Goal: Task Accomplishment & Management: Manage account settings

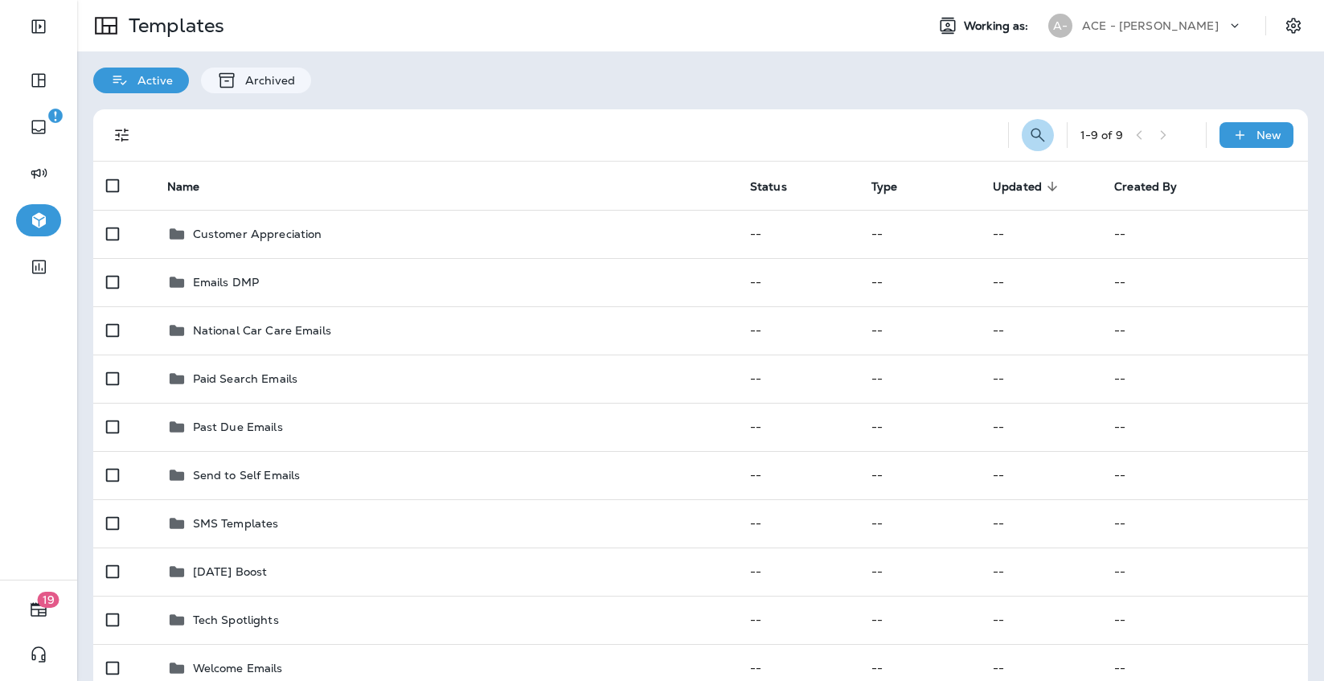
click at [1038, 130] on icon "Search Templates" at bounding box center [1037, 134] width 19 height 19
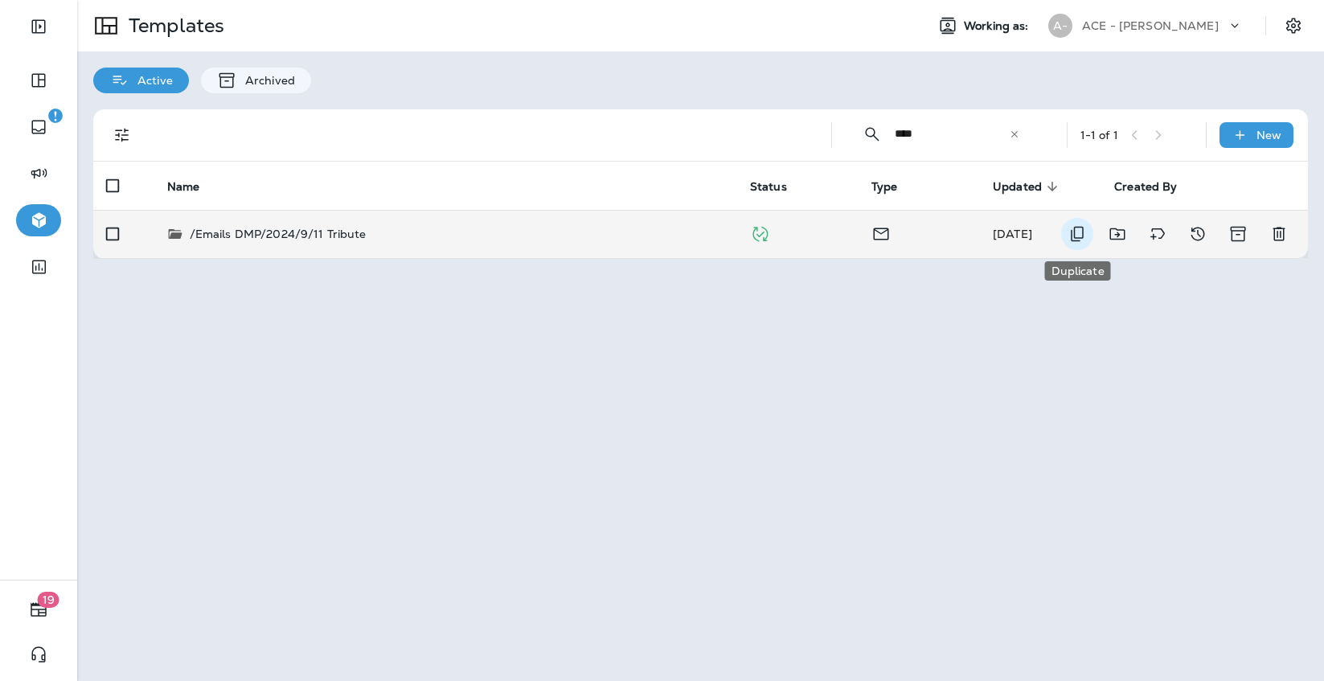
type input "****"
click at [1068, 236] on icon "Duplicate" at bounding box center [1076, 233] width 19 height 19
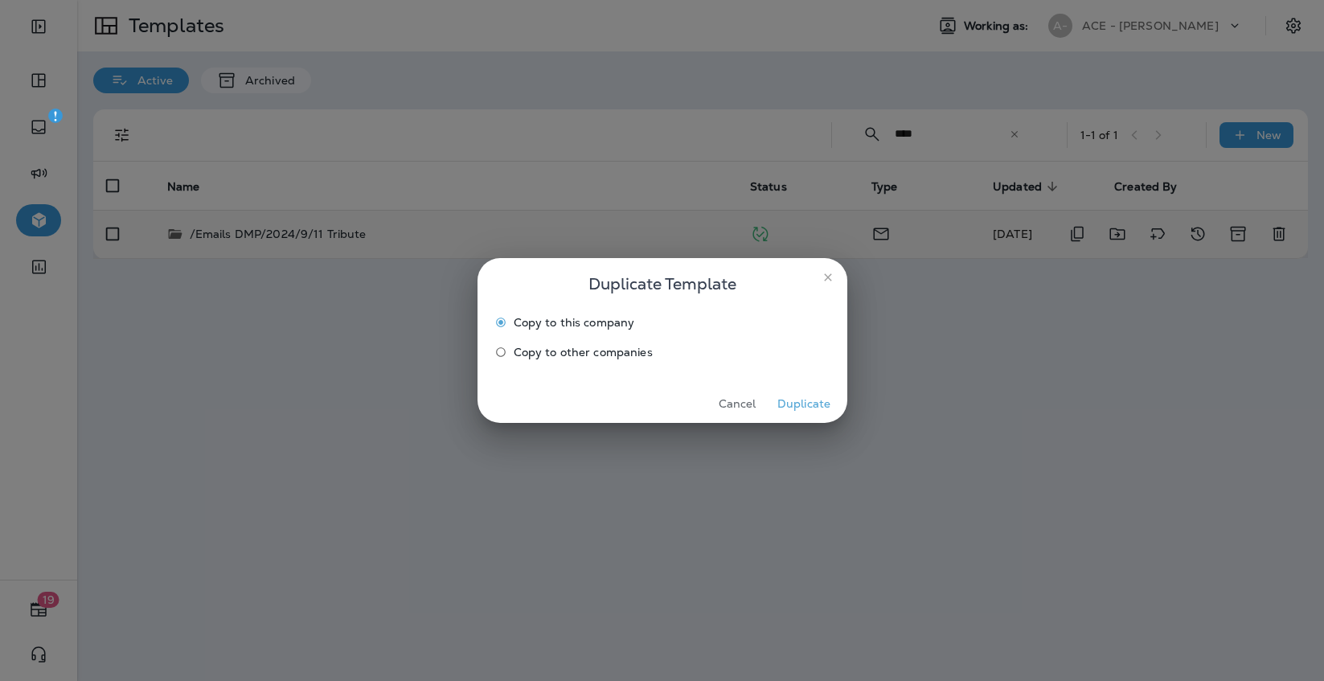
click at [797, 403] on button "Duplicate" at bounding box center [804, 403] width 60 height 25
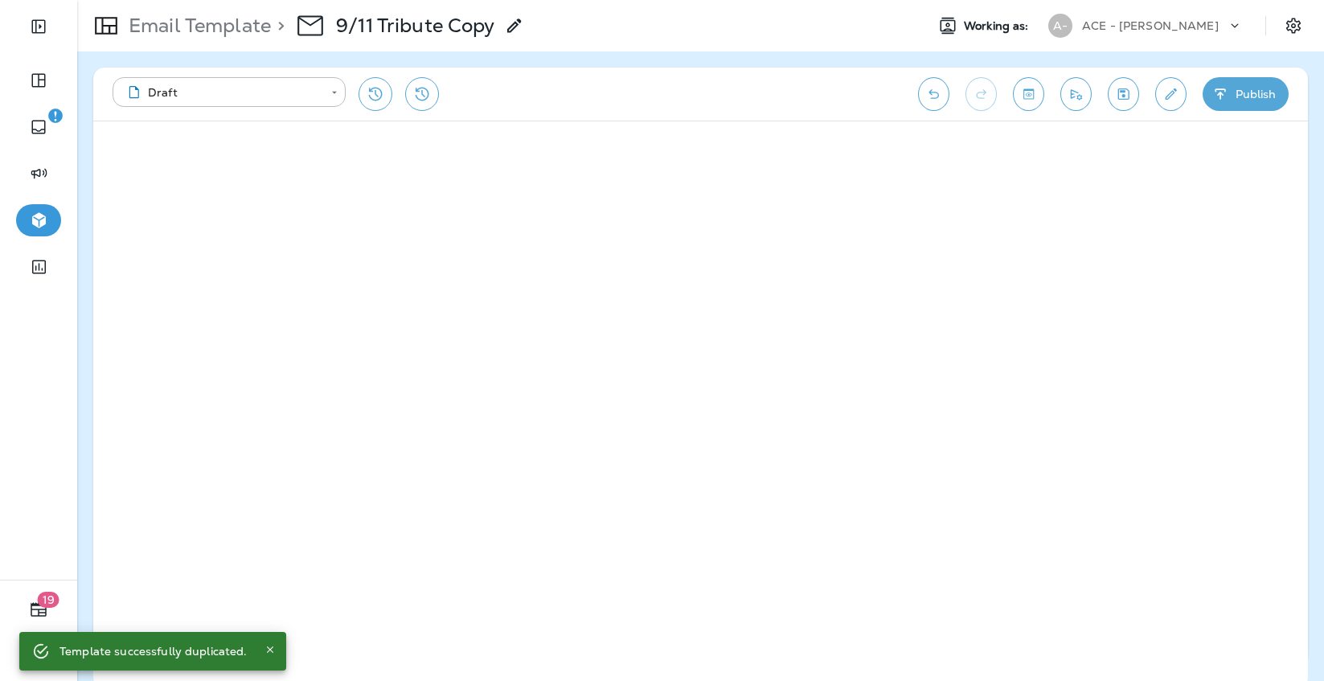
click at [513, 25] on icon at bounding box center [514, 25] width 19 height 19
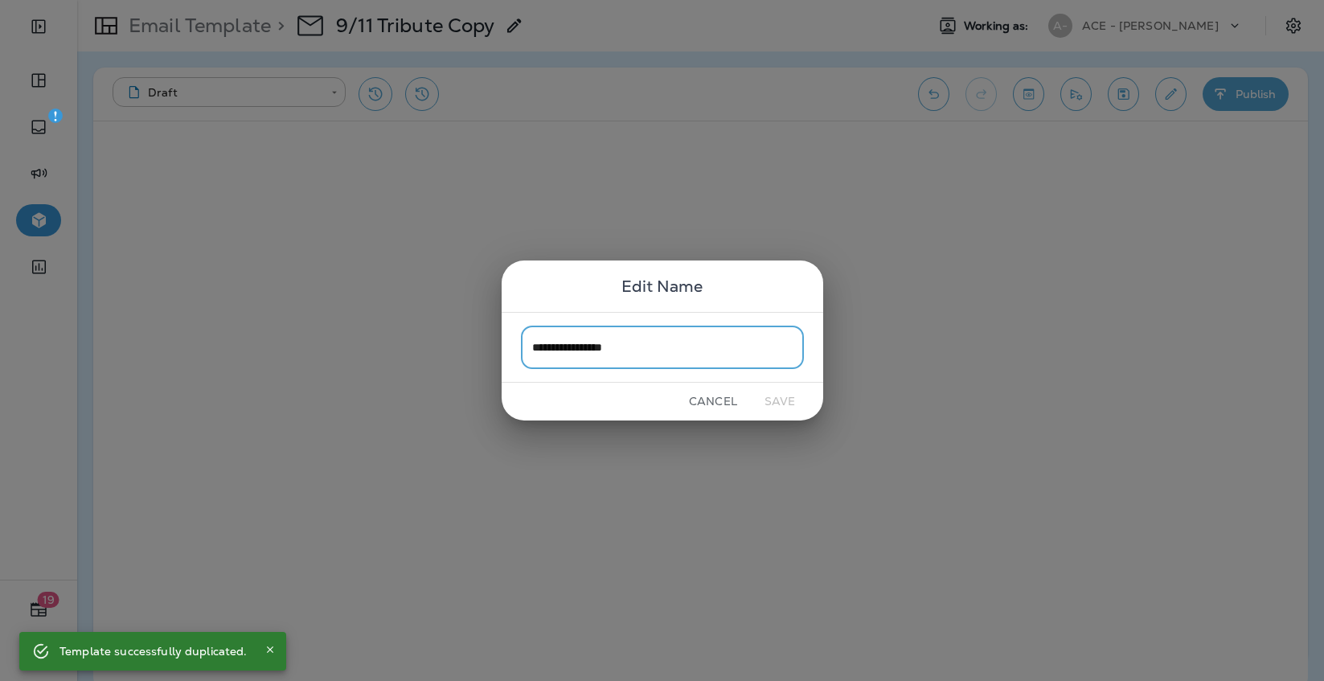
click at [604, 347] on input "**********" at bounding box center [662, 347] width 283 height 43
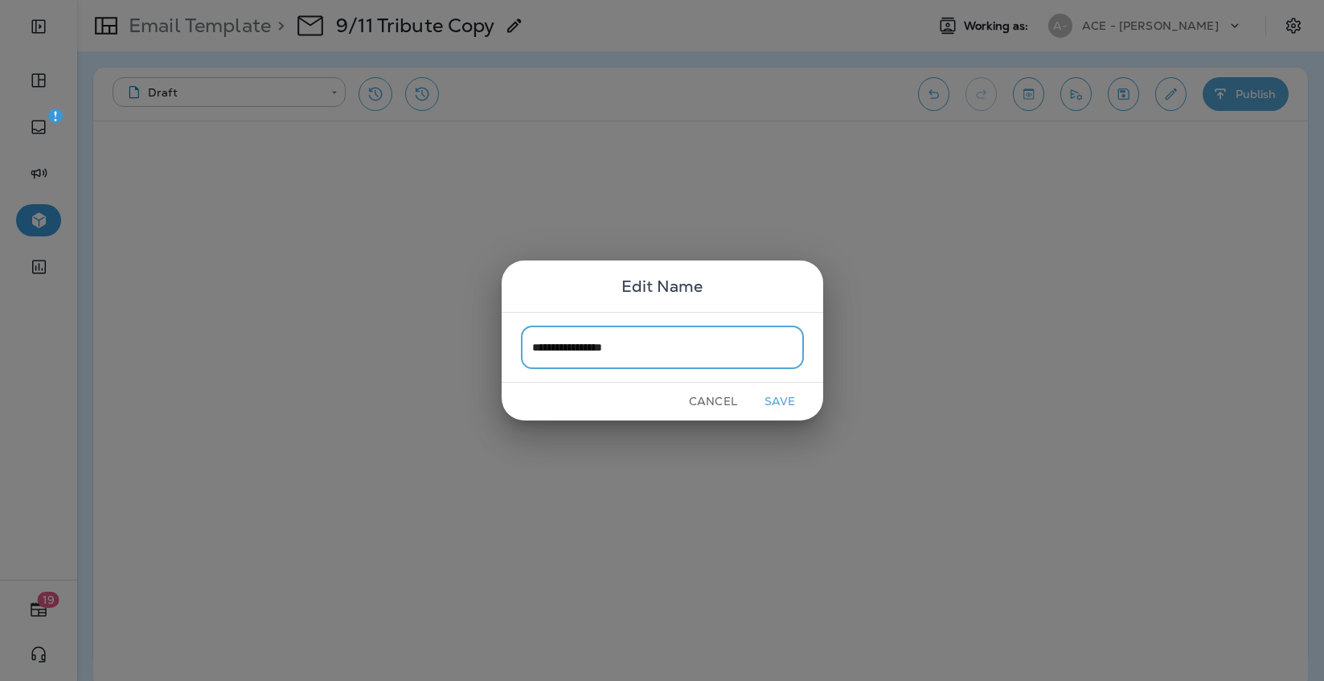
type input "**********"
click at [798, 399] on button "Save" at bounding box center [780, 401] width 60 height 25
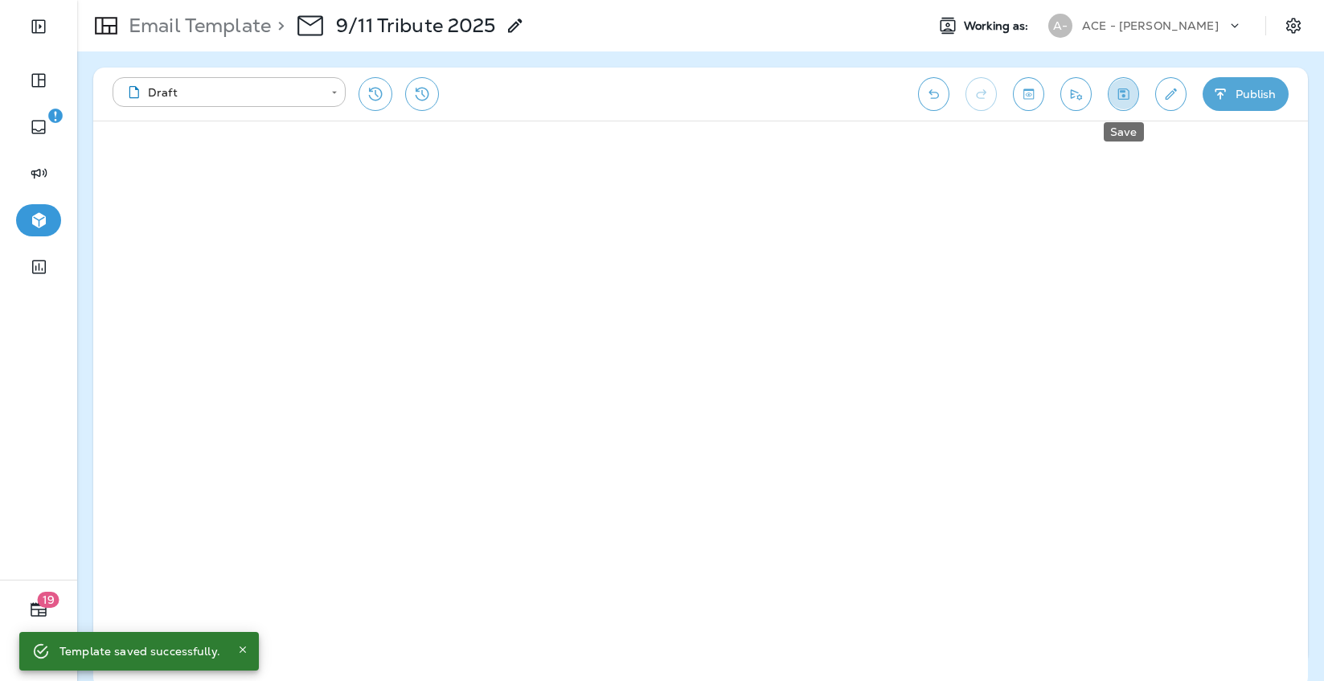
click at [1123, 100] on icon "Save" at bounding box center [1123, 94] width 17 height 16
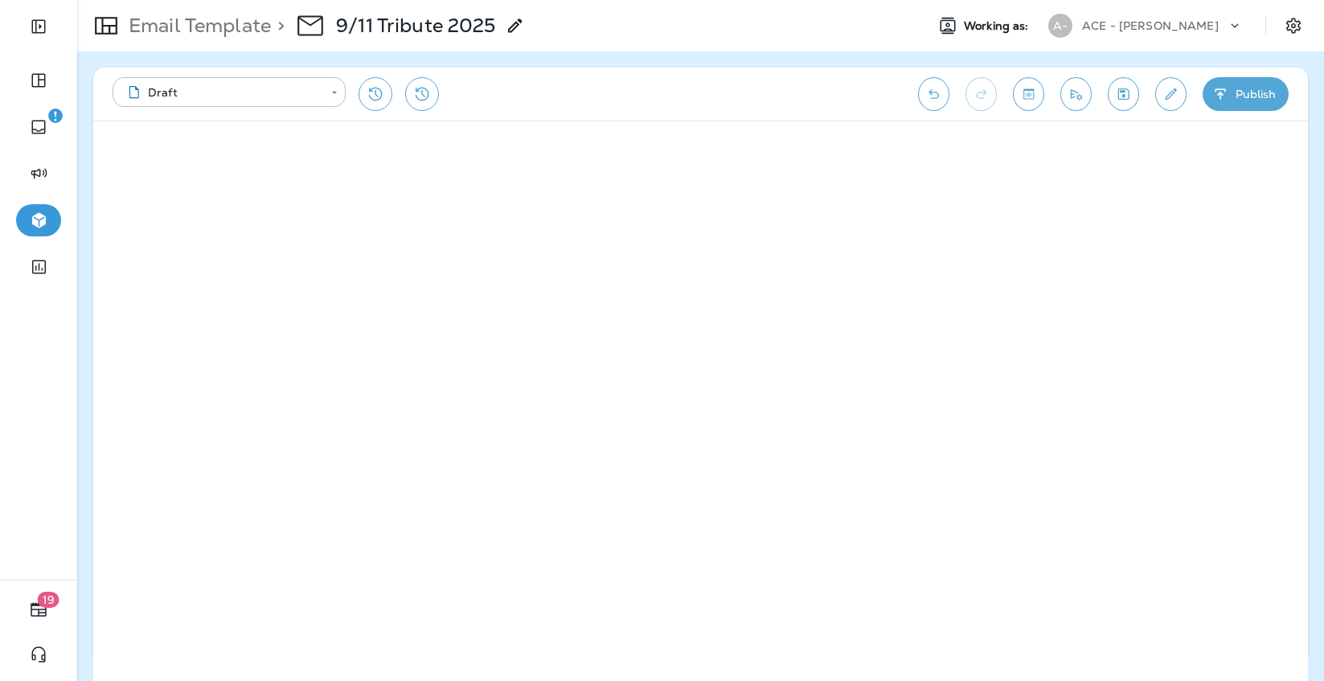
click at [1128, 92] on icon "Save" at bounding box center [1123, 93] width 11 height 11
click at [240, 29] on p "Email Template" at bounding box center [196, 26] width 149 height 24
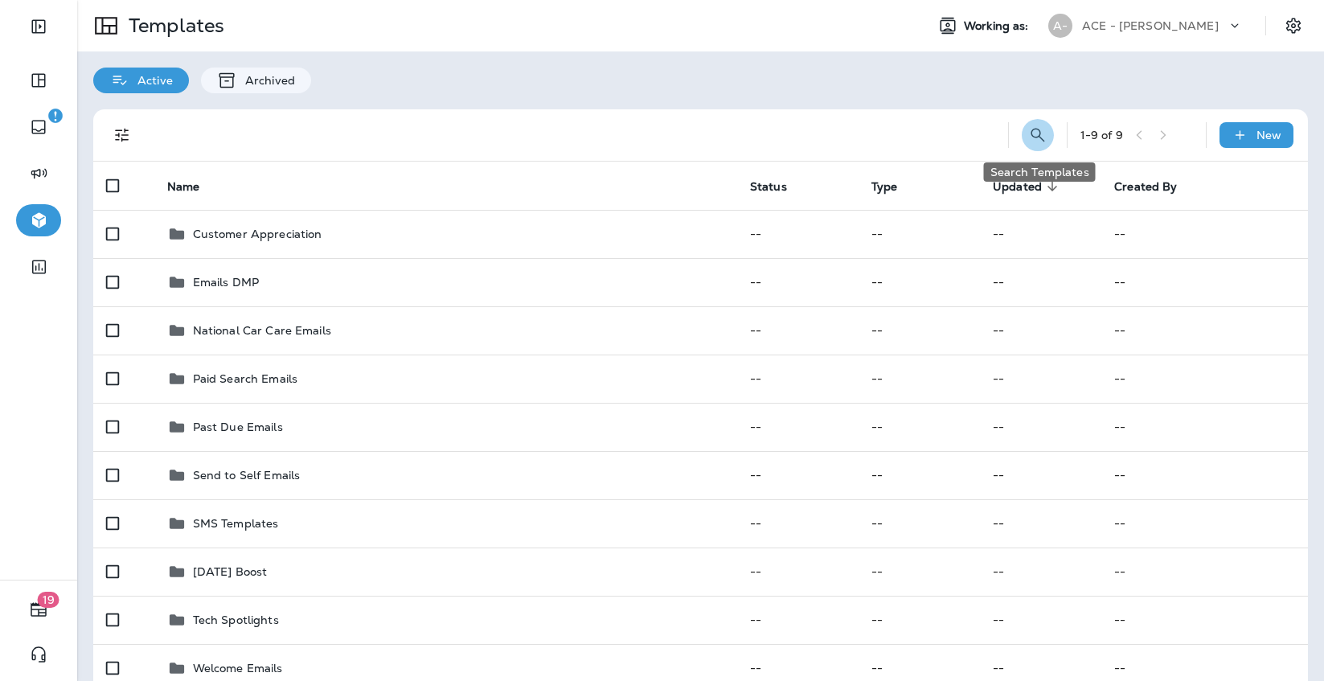
click at [1027, 137] on button "Search Templates" at bounding box center [1038, 135] width 32 height 32
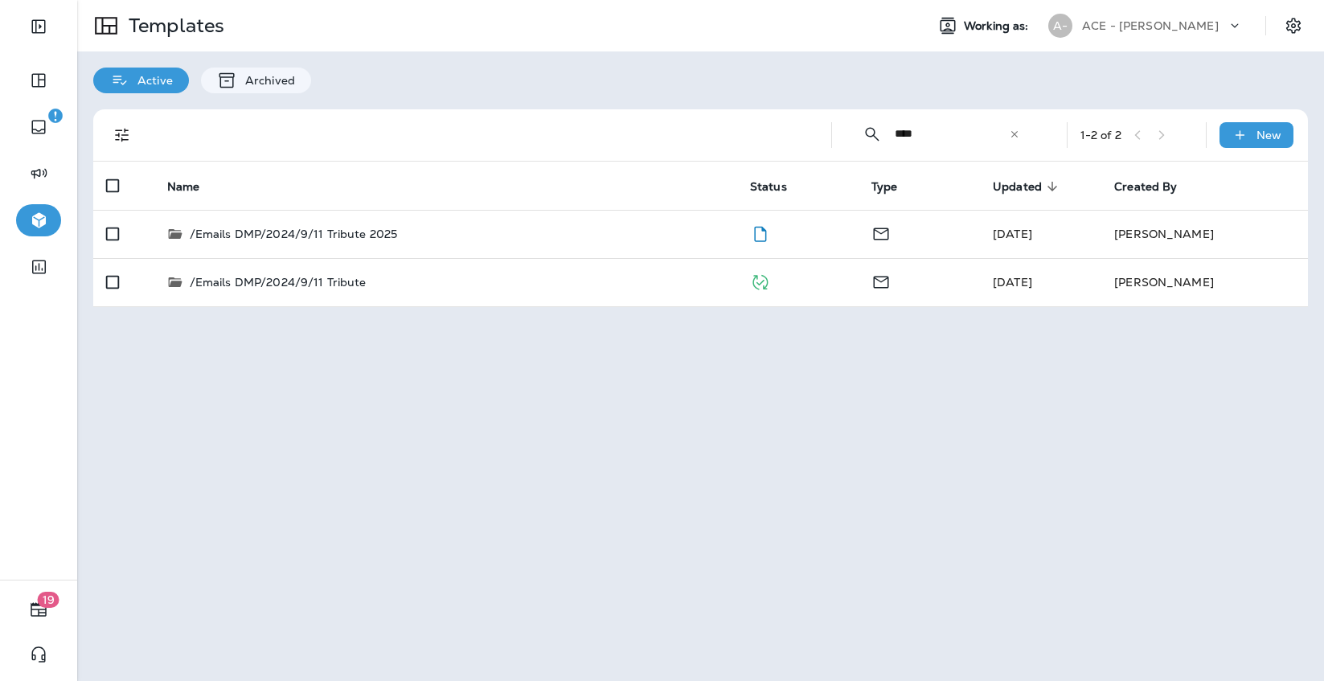
type input "****"
click at [481, 93] on div "​ **** ​ ​ 1 - 2 of 2 New Name Status Type Updated sorted descending Created By…" at bounding box center [700, 208] width 1247 height 230
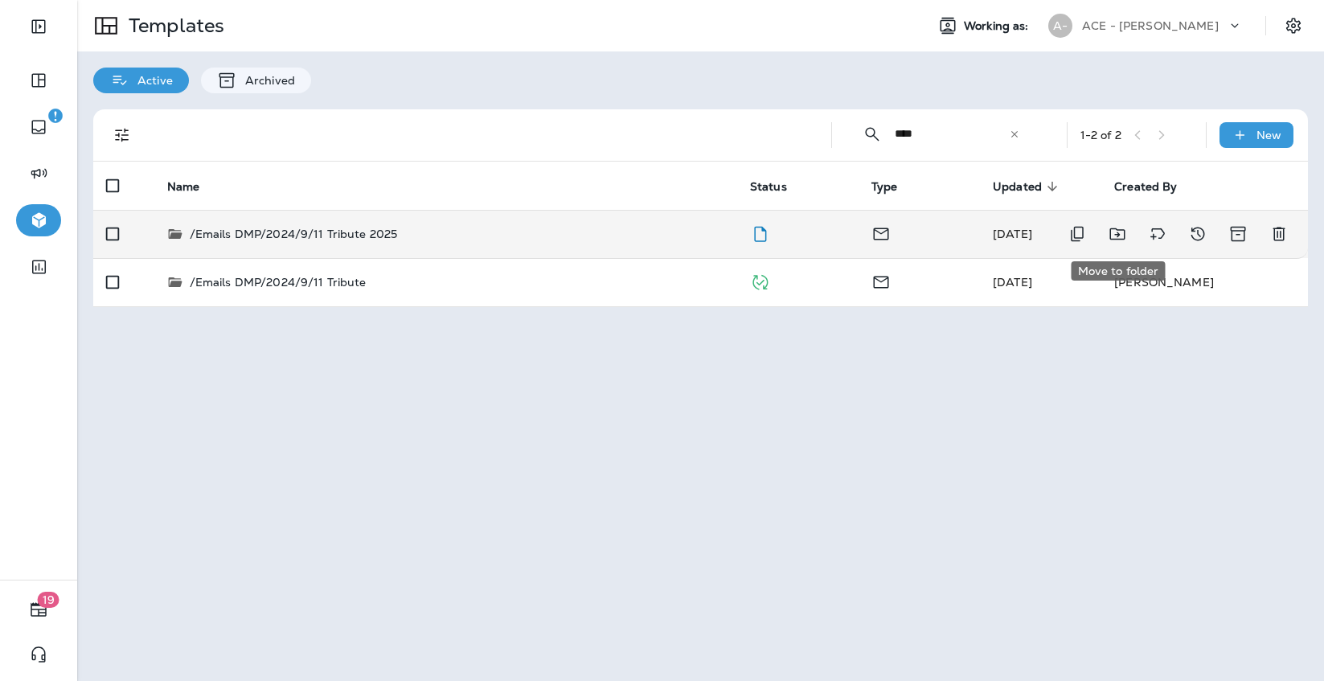
click at [1120, 231] on icon "Move to folder" at bounding box center [1117, 233] width 19 height 19
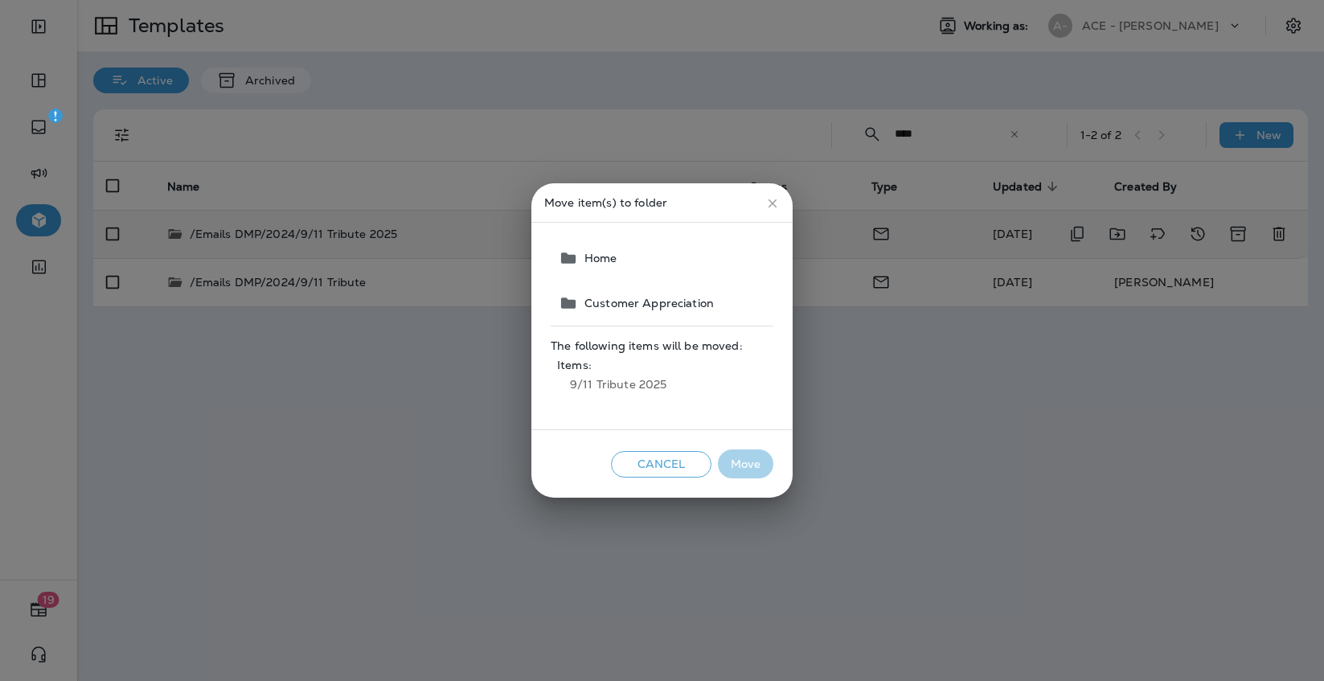
click at [625, 265] on span "Home" at bounding box center [662, 258] width 223 height 45
click at [611, 256] on span "Home" at bounding box center [662, 258] width 223 height 45
click at [581, 259] on span "Home" at bounding box center [662, 258] width 223 height 45
click at [622, 297] on span "Customer Appreciation" at bounding box center [646, 303] width 136 height 13
click at [624, 265] on span "Home" at bounding box center [662, 258] width 223 height 45
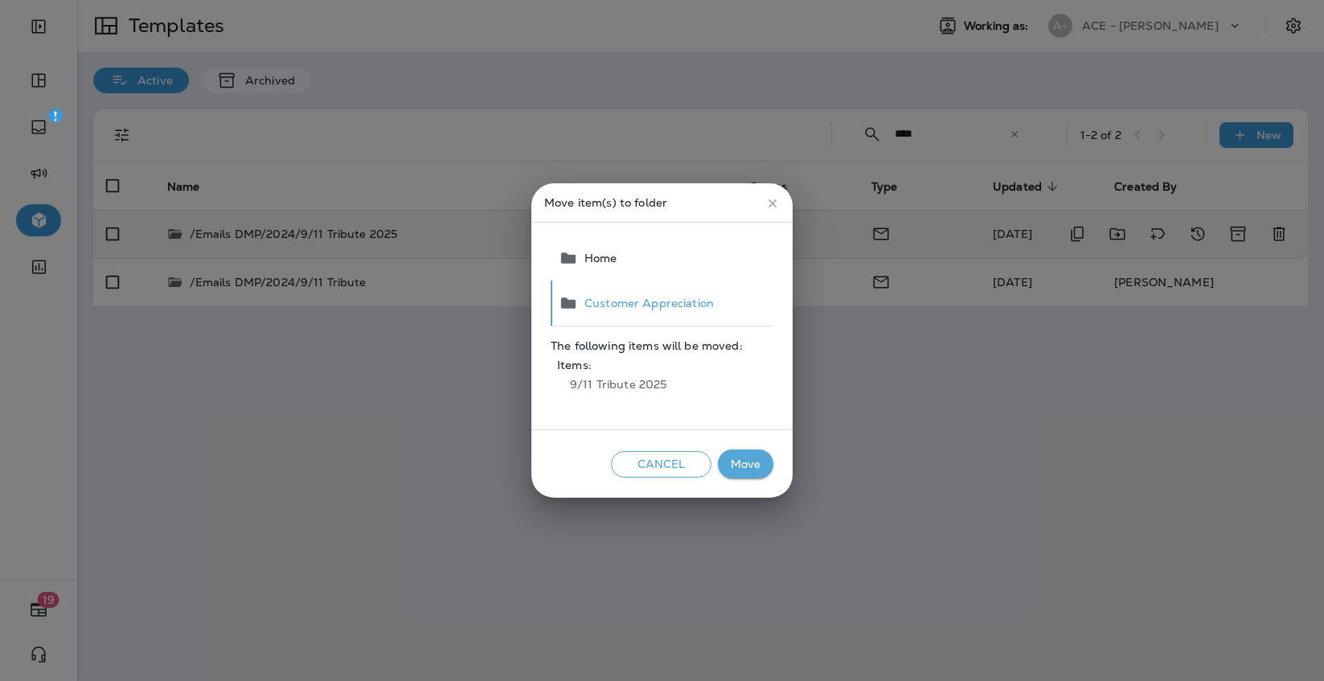
click at [590, 259] on span "Home" at bounding box center [662, 258] width 223 height 45
click at [597, 260] on span "Home" at bounding box center [662, 258] width 223 height 45
click at [621, 304] on span "Customer Appreciation" at bounding box center [646, 303] width 136 height 13
click at [743, 464] on button "Move" at bounding box center [745, 464] width 55 height 30
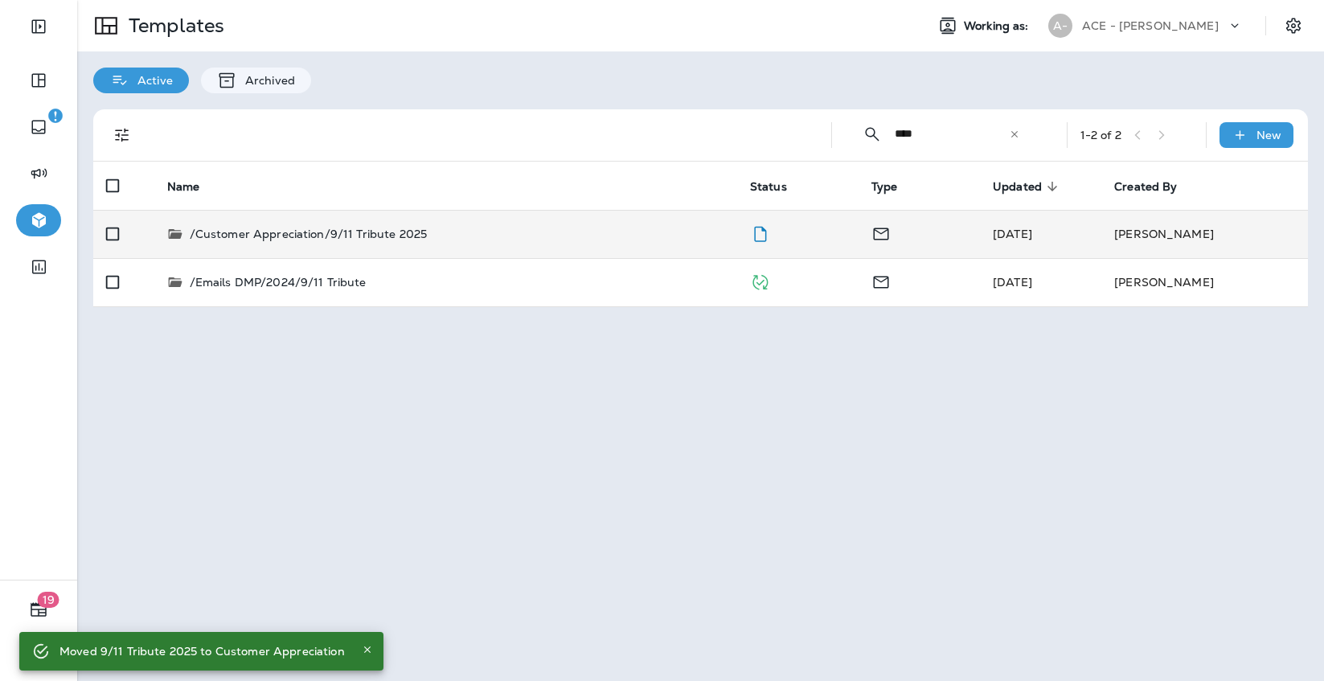
click at [206, 369] on div "Templates Working as: A- ACE - Jiffy Lube Active Archived ​ **** ​ ​ 1 - 2 of 2…" at bounding box center [700, 340] width 1247 height 681
click at [129, 24] on p "Templates" at bounding box center [173, 26] width 102 height 24
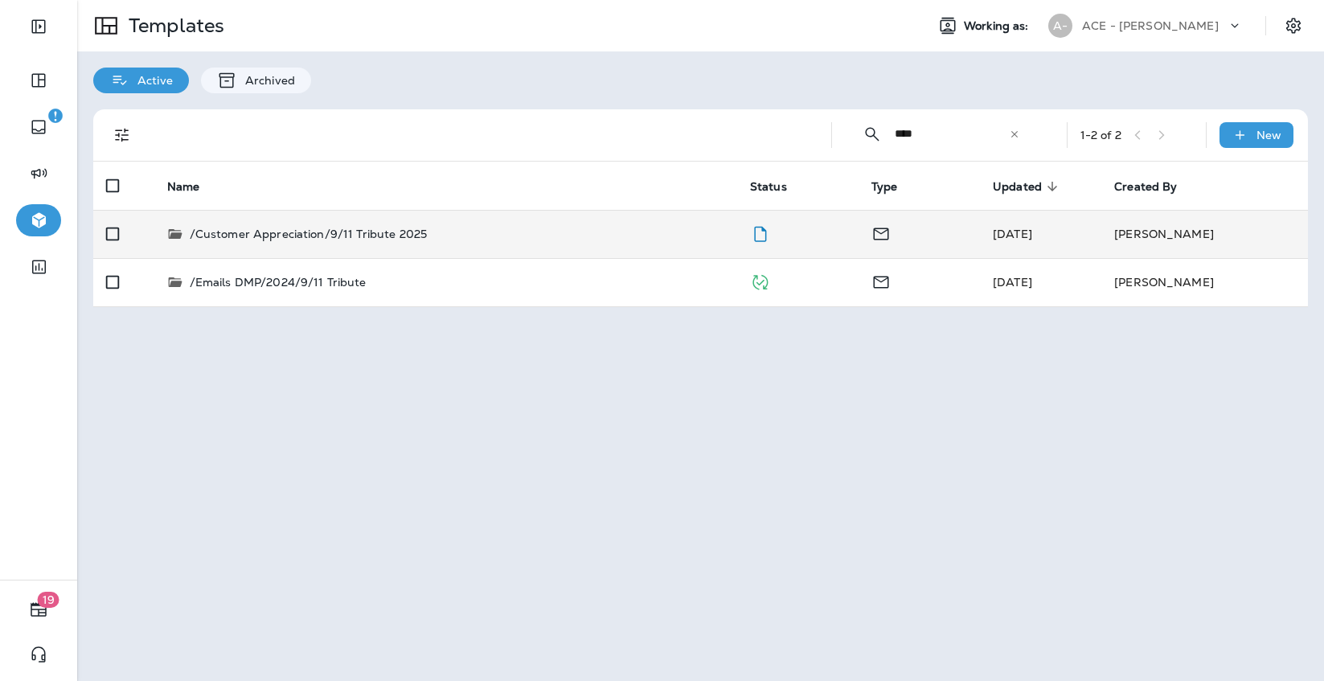
click at [1015, 132] on icon at bounding box center [1014, 134] width 11 height 11
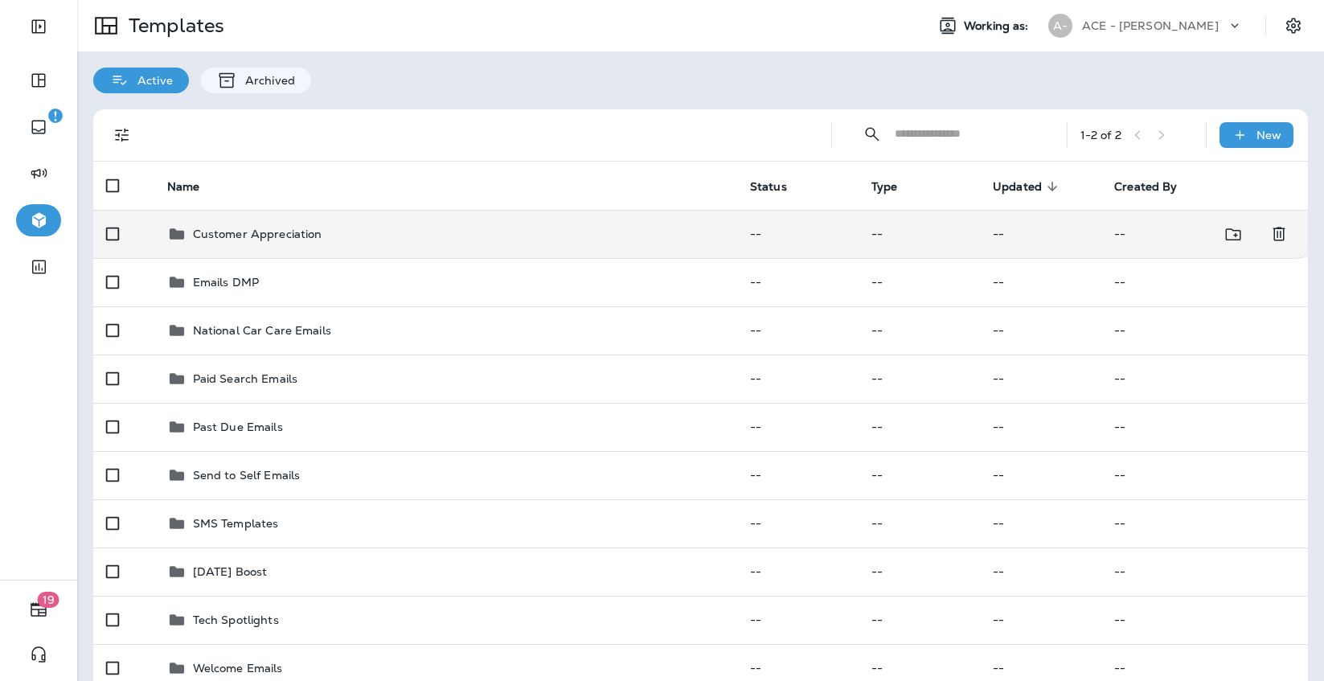
click at [465, 222] on td "Customer Appreciation" at bounding box center [445, 234] width 583 height 48
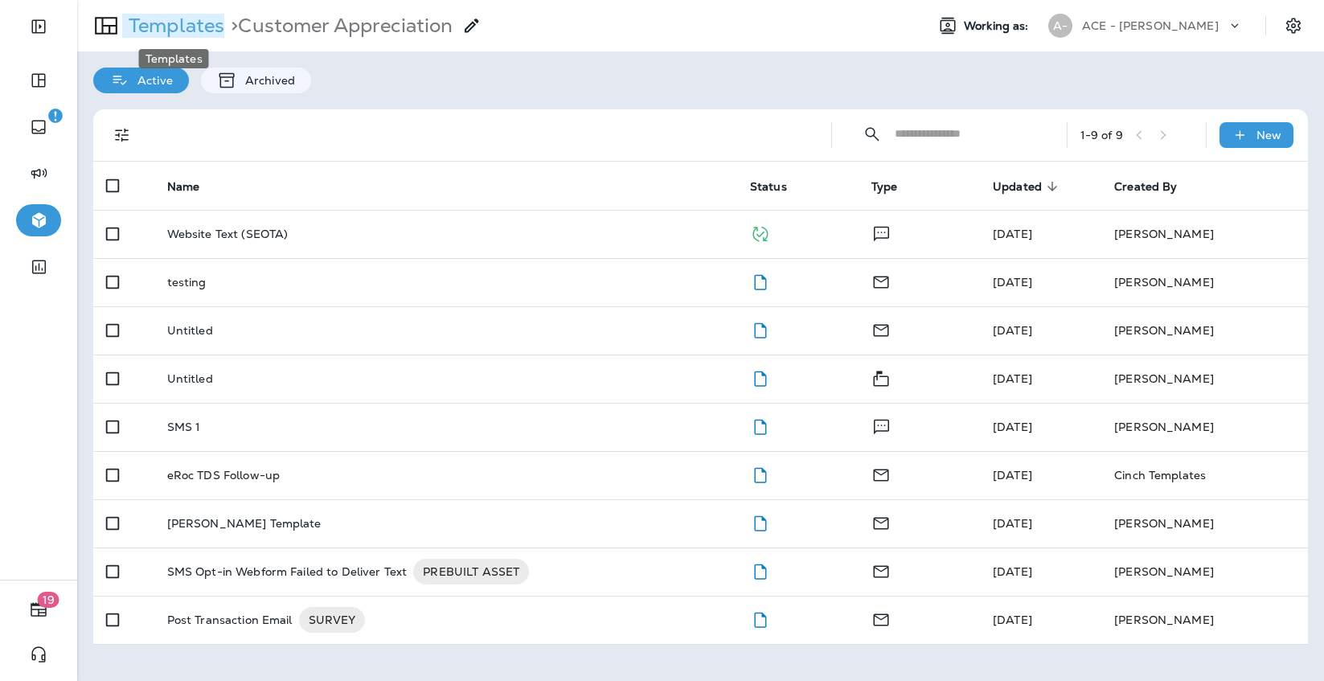
click at [195, 14] on p "Templates" at bounding box center [173, 26] width 102 height 24
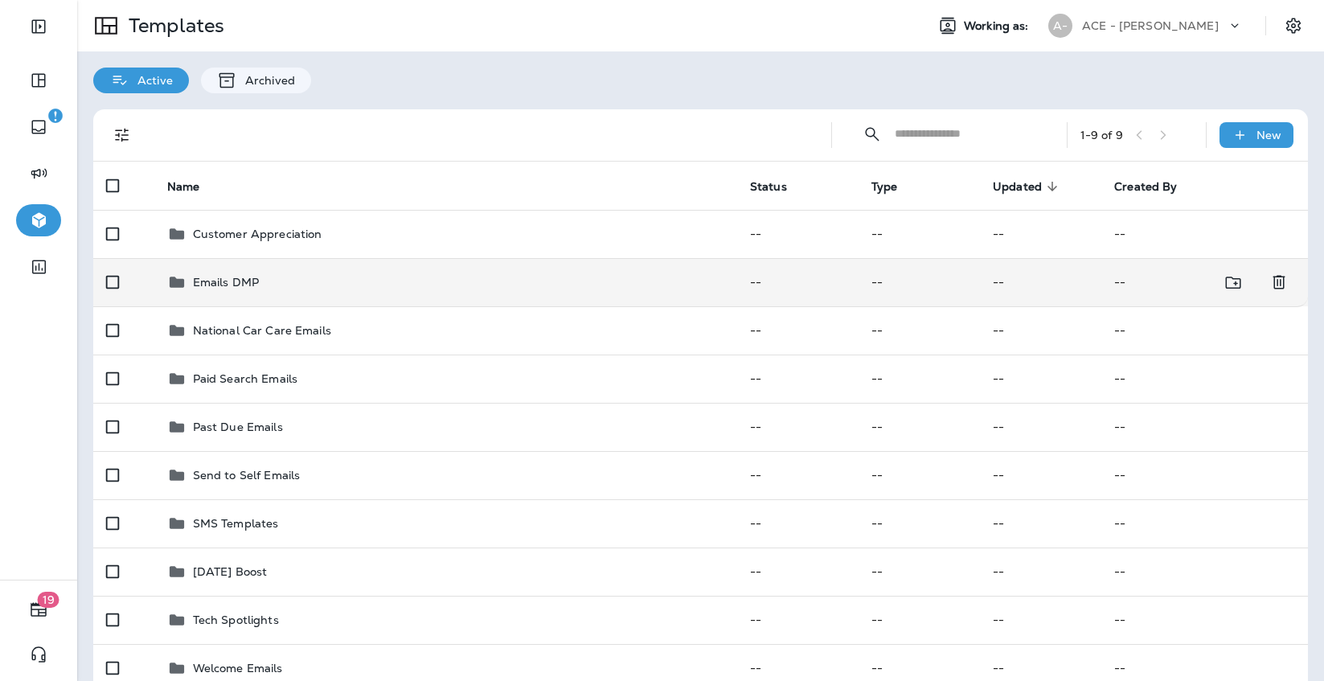
click at [249, 272] on div "Emails DMP" at bounding box center [226, 281] width 66 height 19
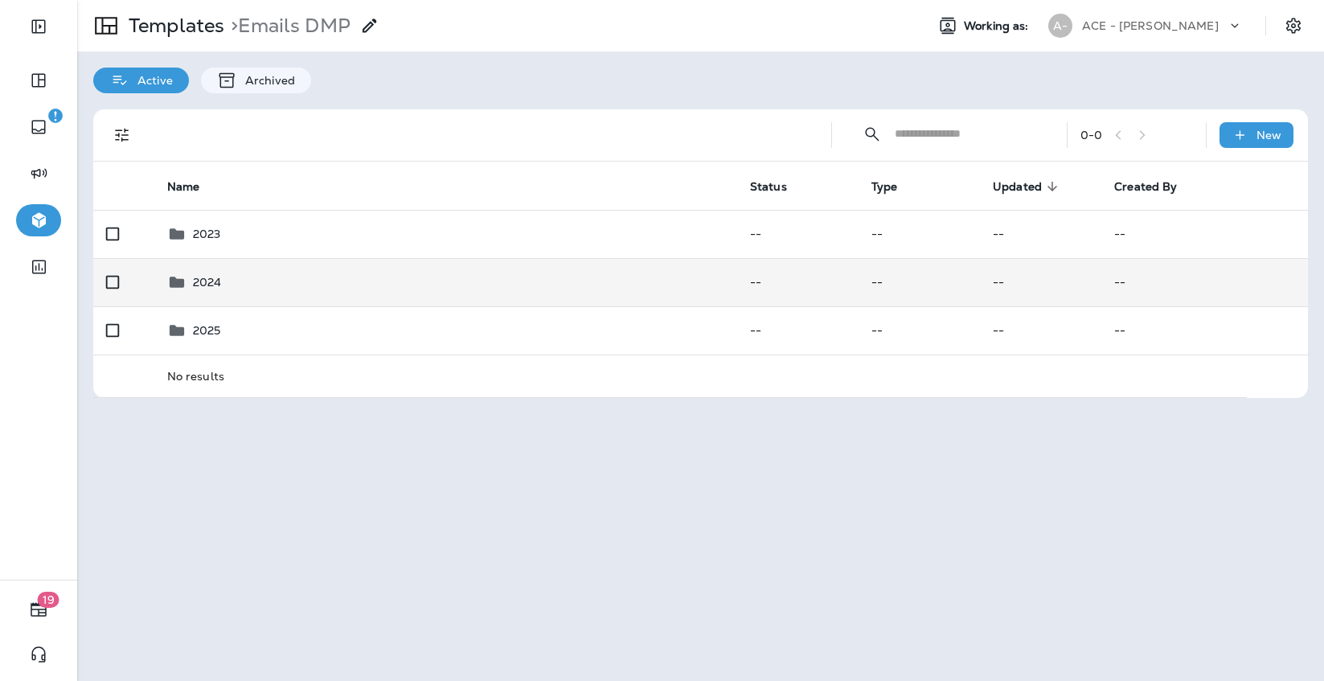
click at [252, 285] on div "2024" at bounding box center [445, 281] width 557 height 19
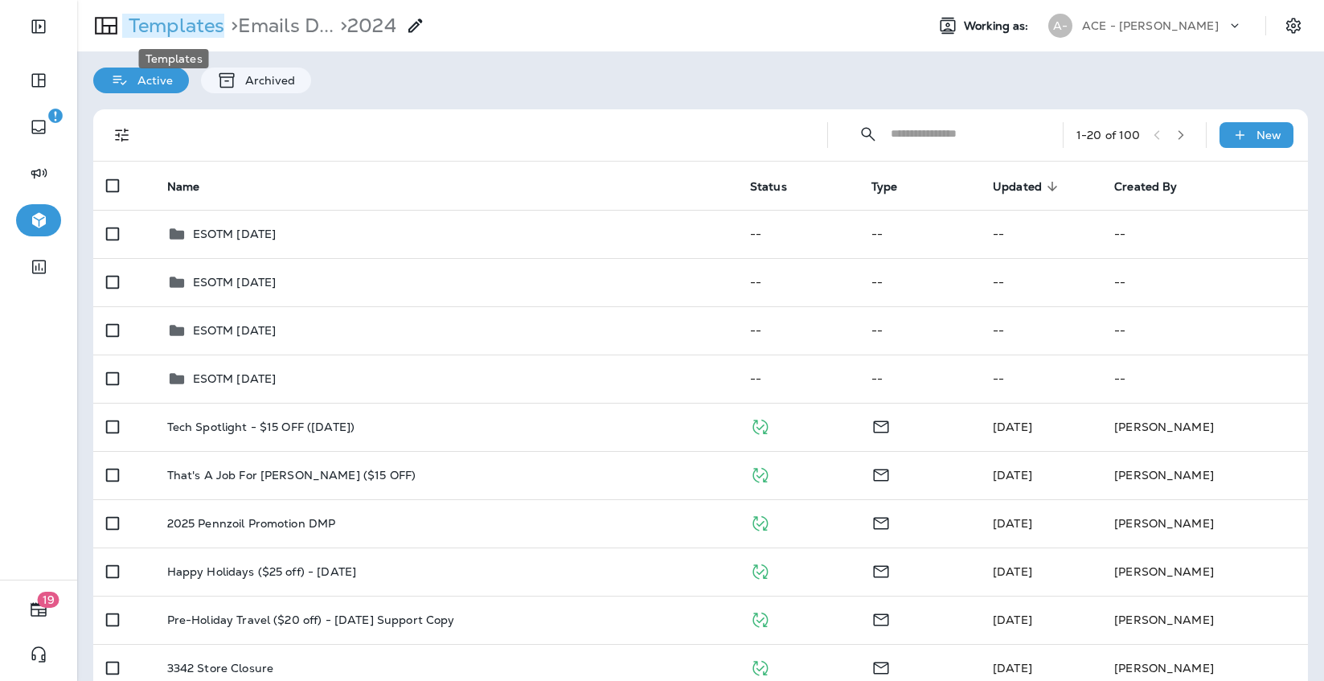
click at [214, 31] on p "Templates" at bounding box center [173, 26] width 102 height 24
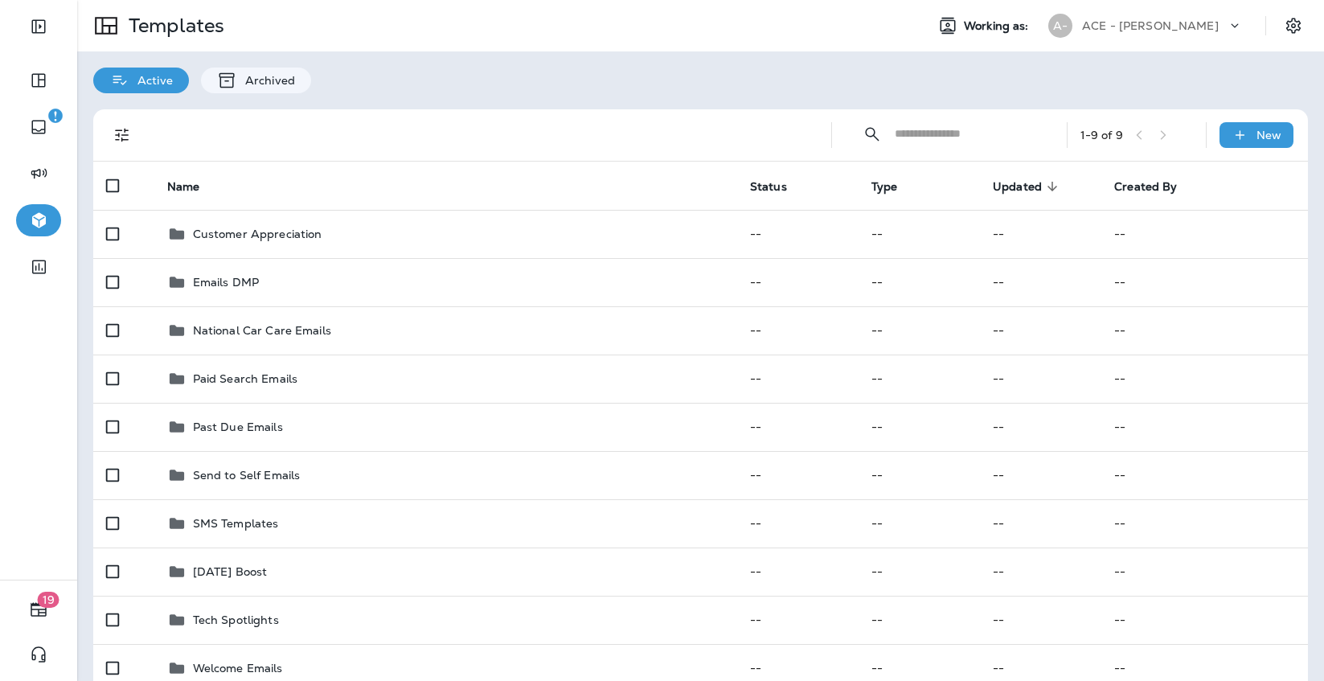
click at [951, 133] on input "text" at bounding box center [966, 134] width 143 height 43
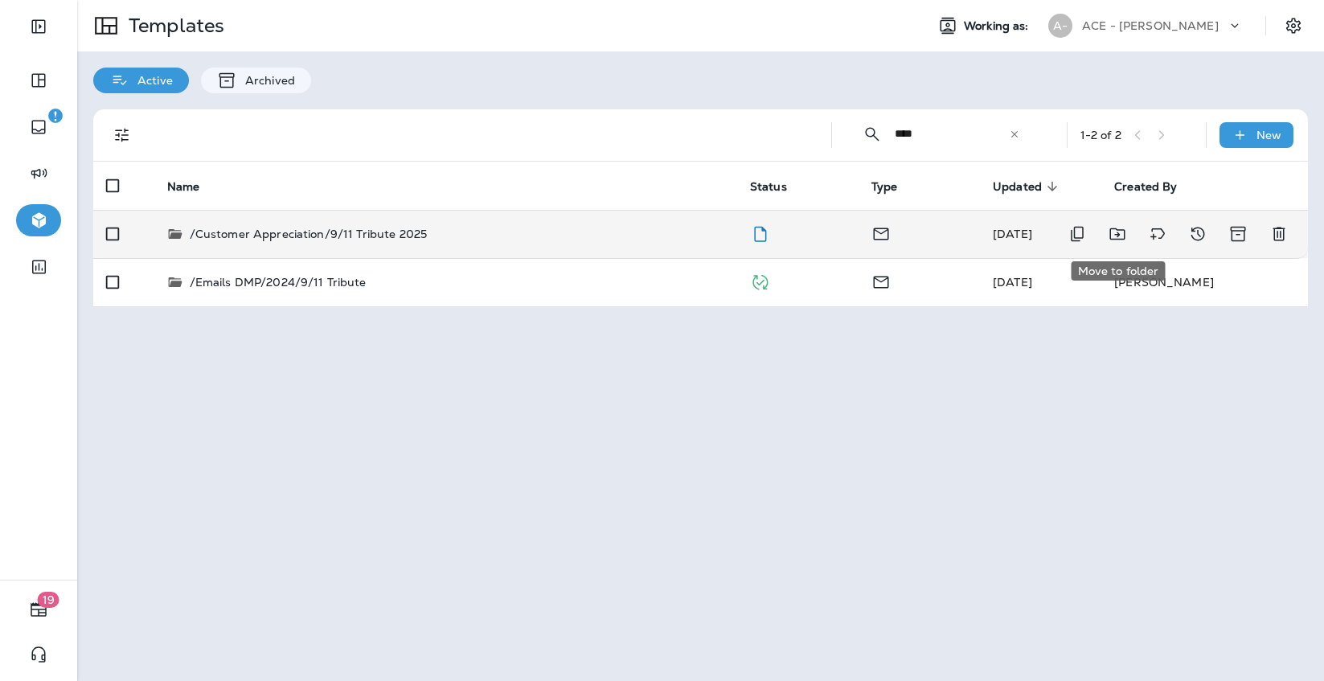
type input "****"
click at [1116, 236] on icon "Move to folder" at bounding box center [1116, 234] width 15 height 12
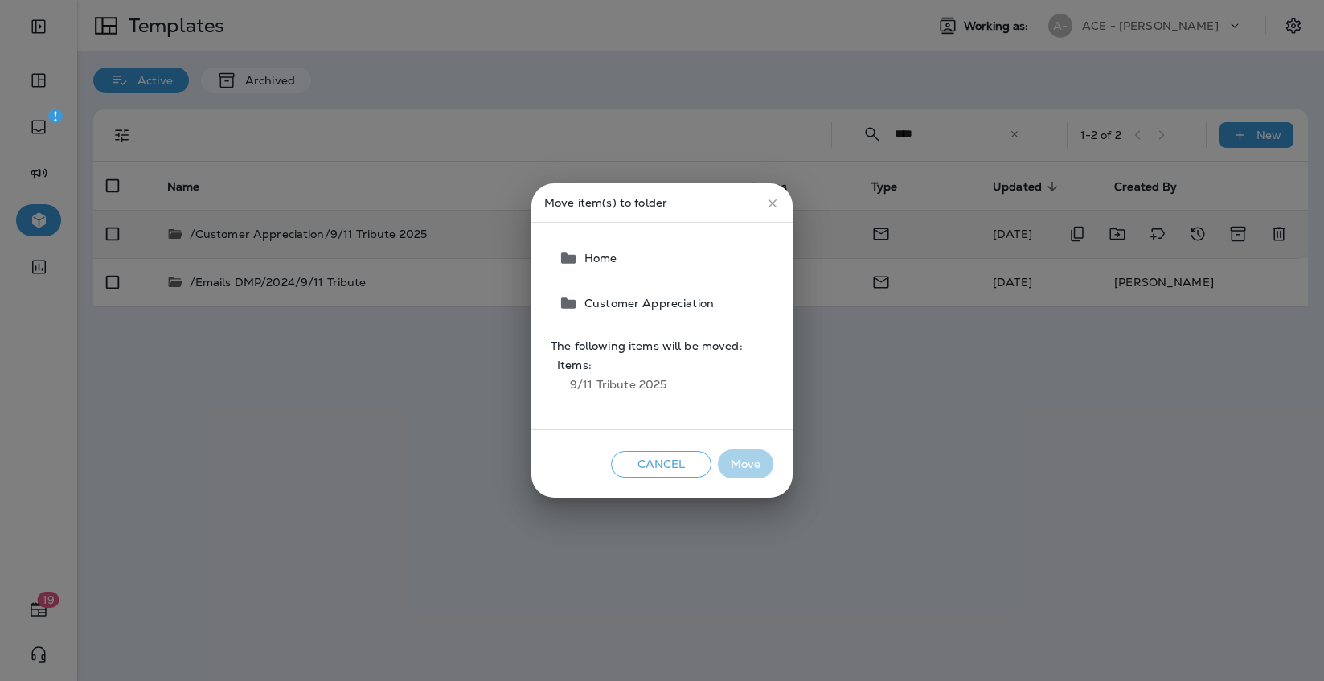
click at [606, 264] on span "Home" at bounding box center [662, 258] width 223 height 45
click at [586, 256] on span "Home" at bounding box center [662, 258] width 223 height 45
click at [591, 295] on button "Customer Appreciation" at bounding box center [662, 303] width 221 height 45
click at [592, 260] on span "Home" at bounding box center [662, 258] width 223 height 45
click at [690, 465] on button "Cancel" at bounding box center [661, 464] width 100 height 27
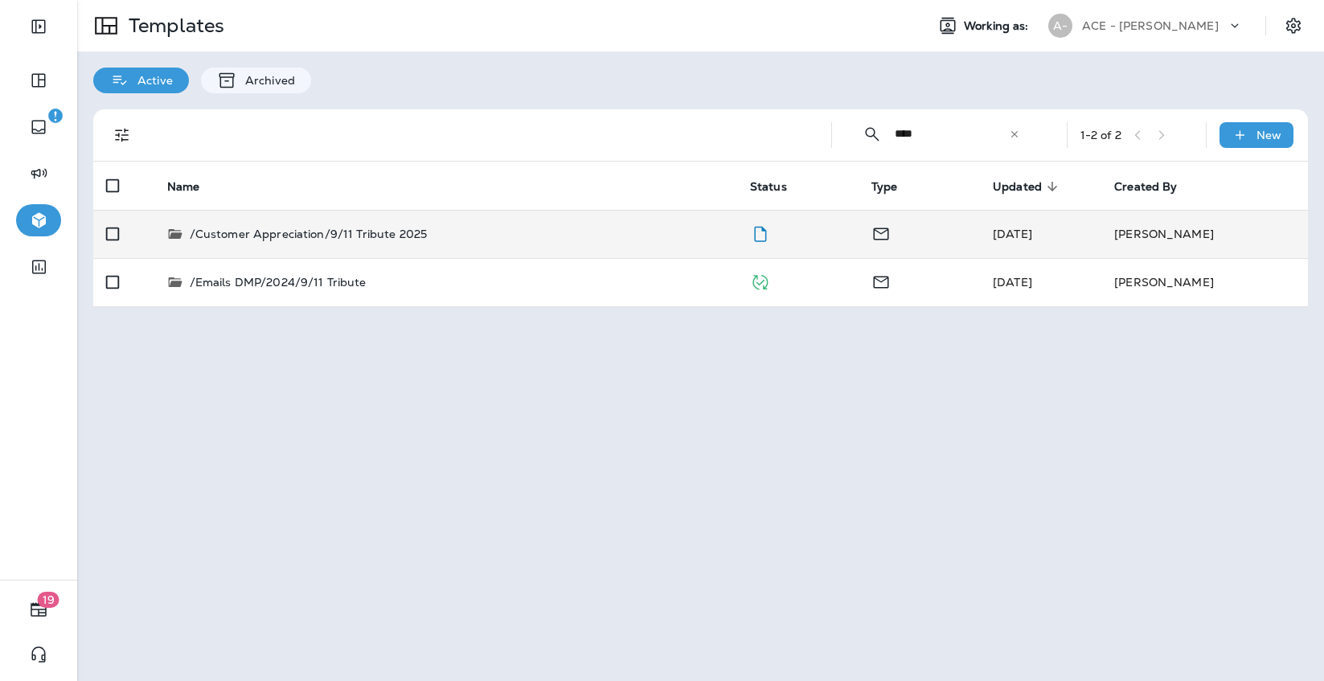
click at [1084, 470] on div "Templates Working as: A- ACE - Jiffy Lube Active Archived ​ **** ​ ​ 1 - 2 of 2…" at bounding box center [700, 340] width 1247 height 681
click at [153, 27] on p "Templates" at bounding box center [173, 26] width 102 height 24
click at [1018, 134] on icon at bounding box center [1014, 134] width 11 height 11
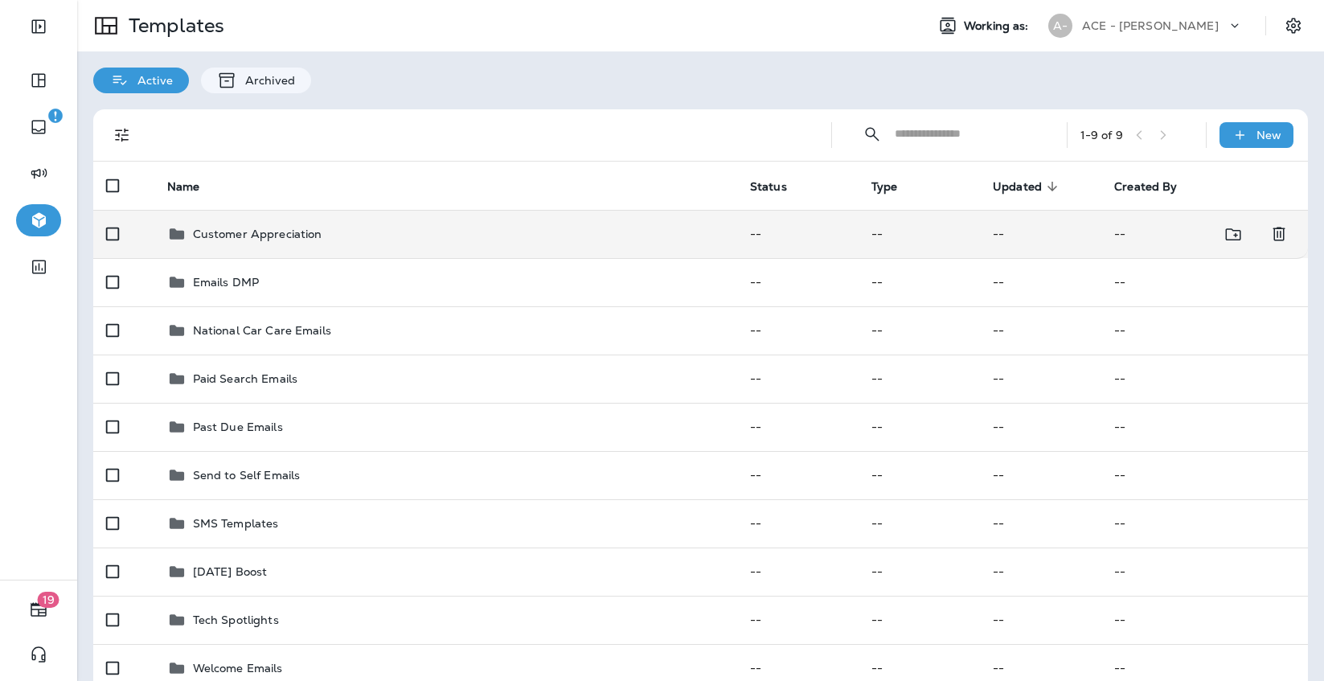
click at [346, 241] on div "Customer Appreciation" at bounding box center [445, 233] width 557 height 19
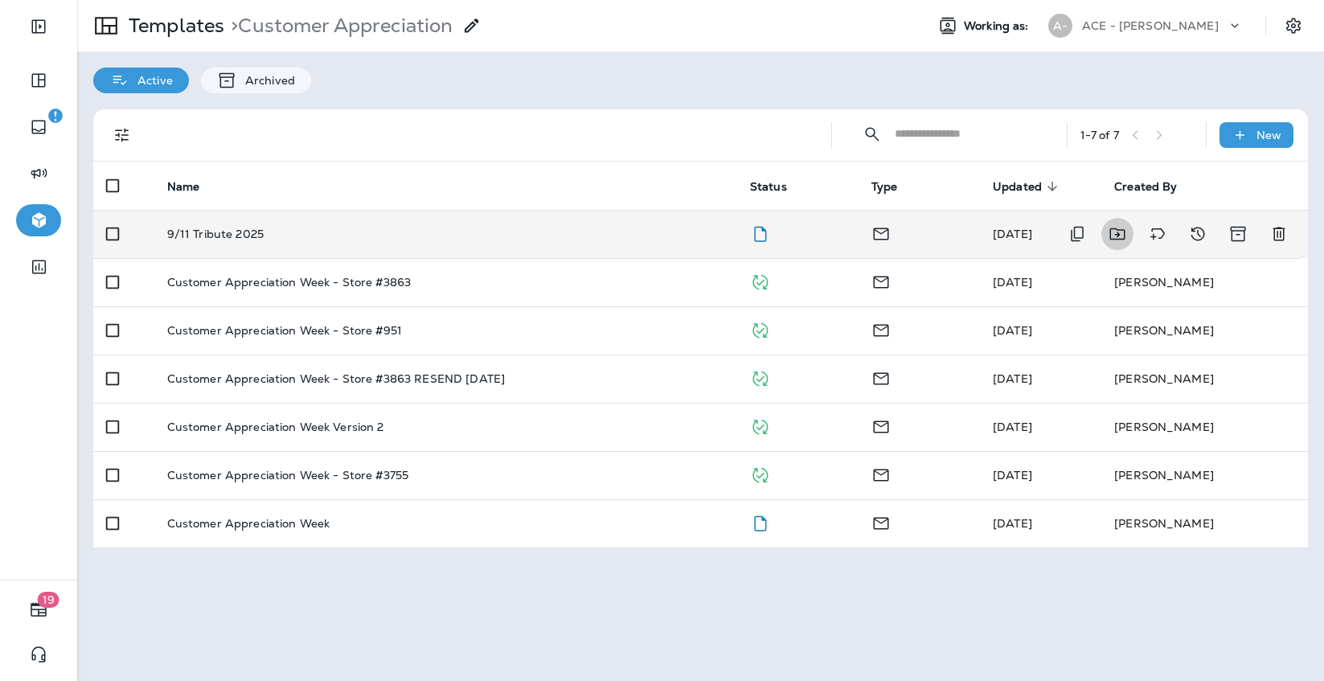
click at [1119, 229] on icon "Move to folder" at bounding box center [1116, 234] width 15 height 12
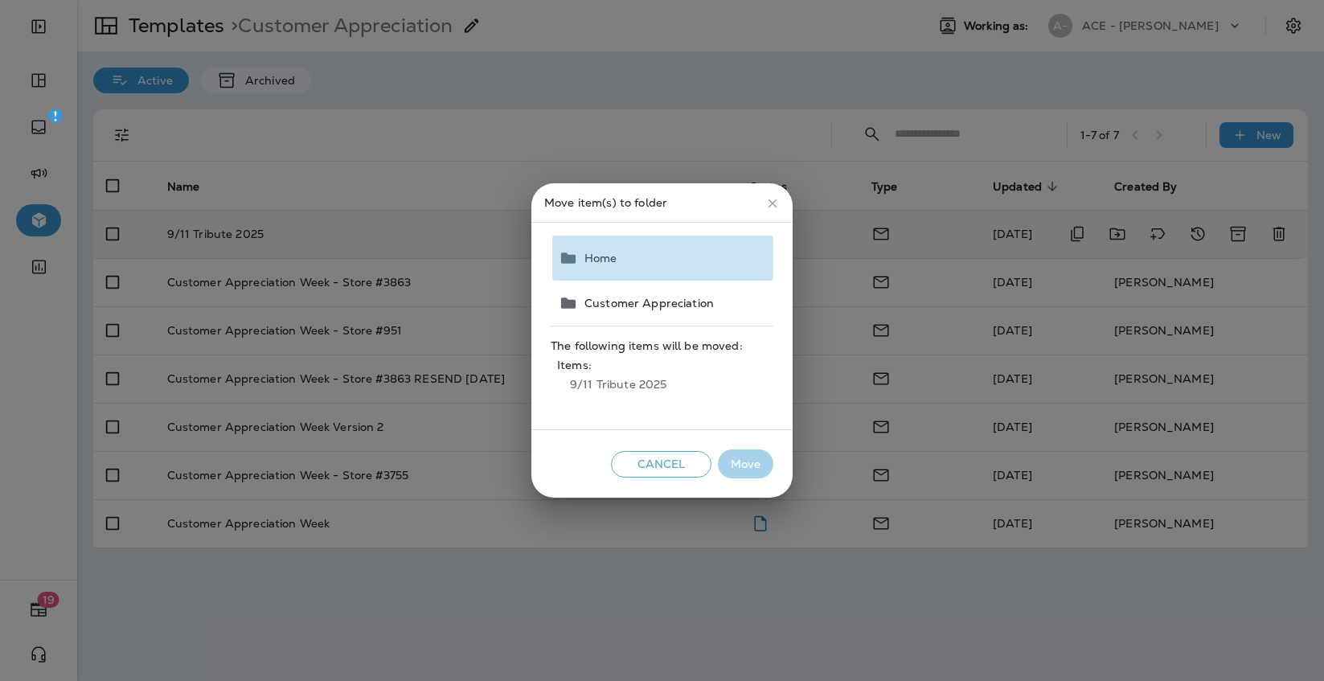
click at [584, 254] on span "Home" at bounding box center [597, 258] width 39 height 13
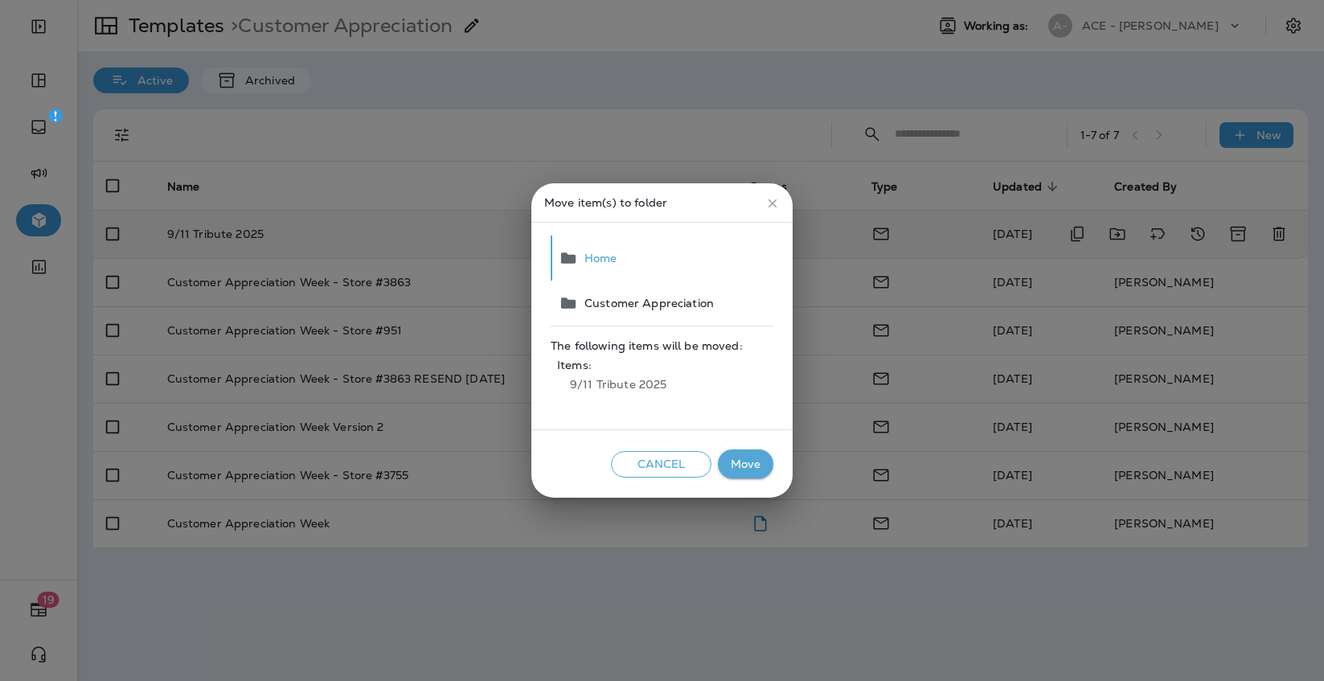
click at [747, 461] on button "Move" at bounding box center [745, 464] width 55 height 30
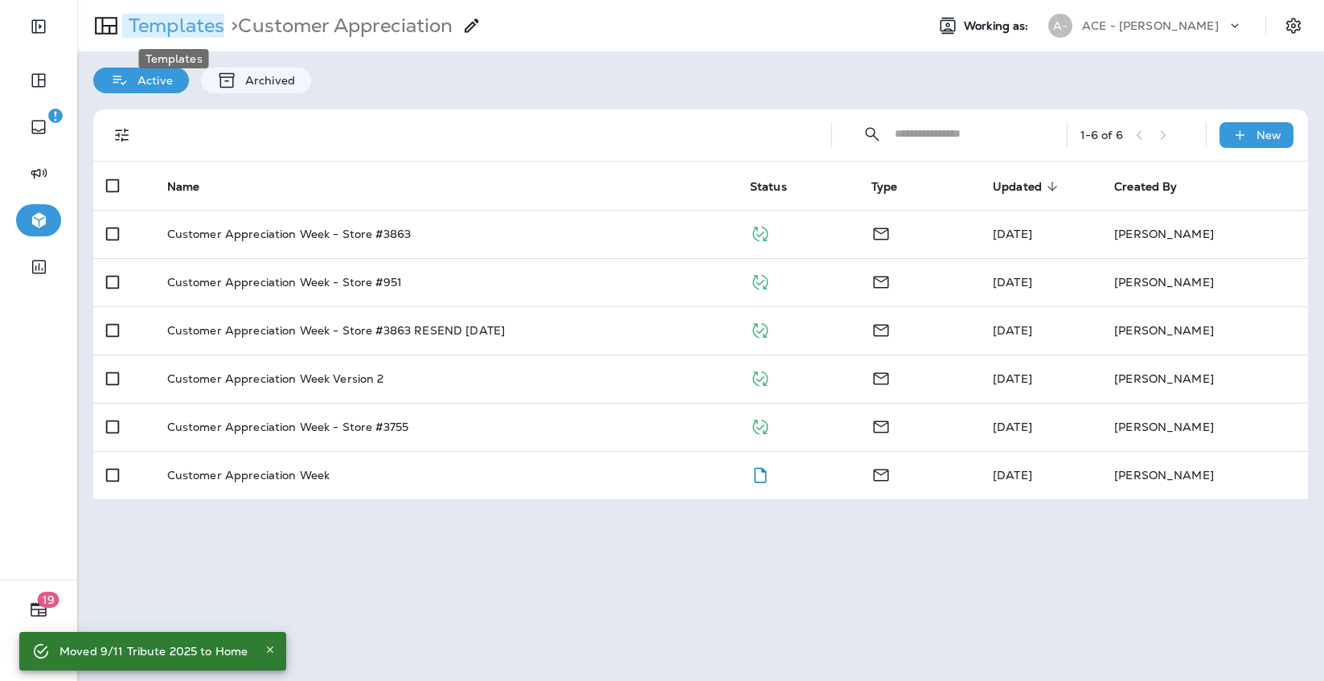
click at [182, 27] on p "Templates" at bounding box center [173, 26] width 102 height 24
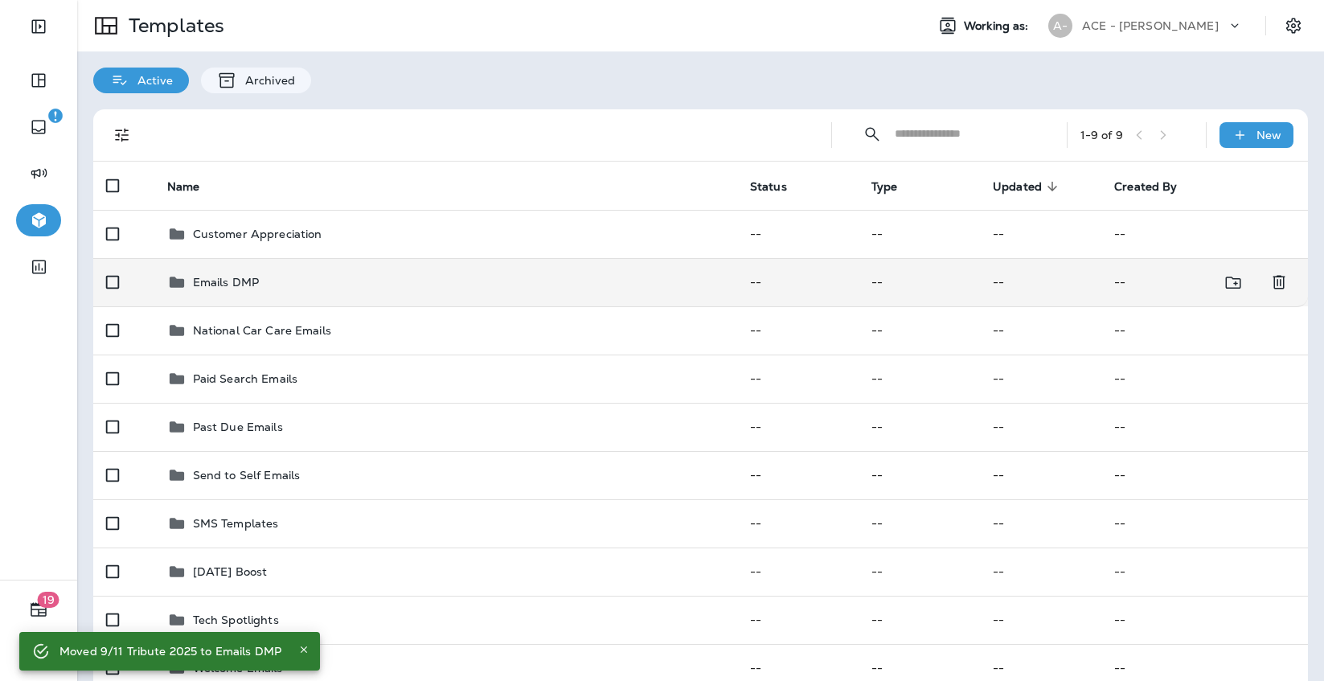
click at [267, 271] on td "Emails DMP" at bounding box center [445, 282] width 583 height 48
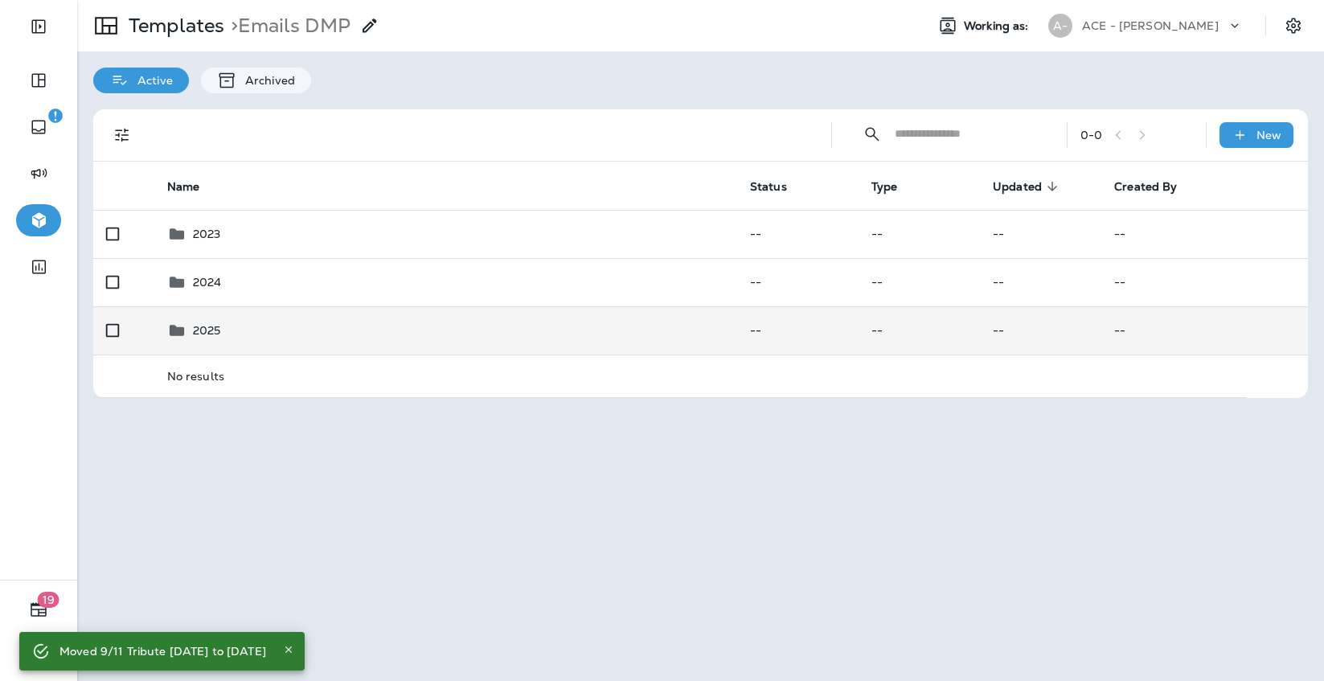
click at [254, 331] on div "2025" at bounding box center [445, 330] width 557 height 19
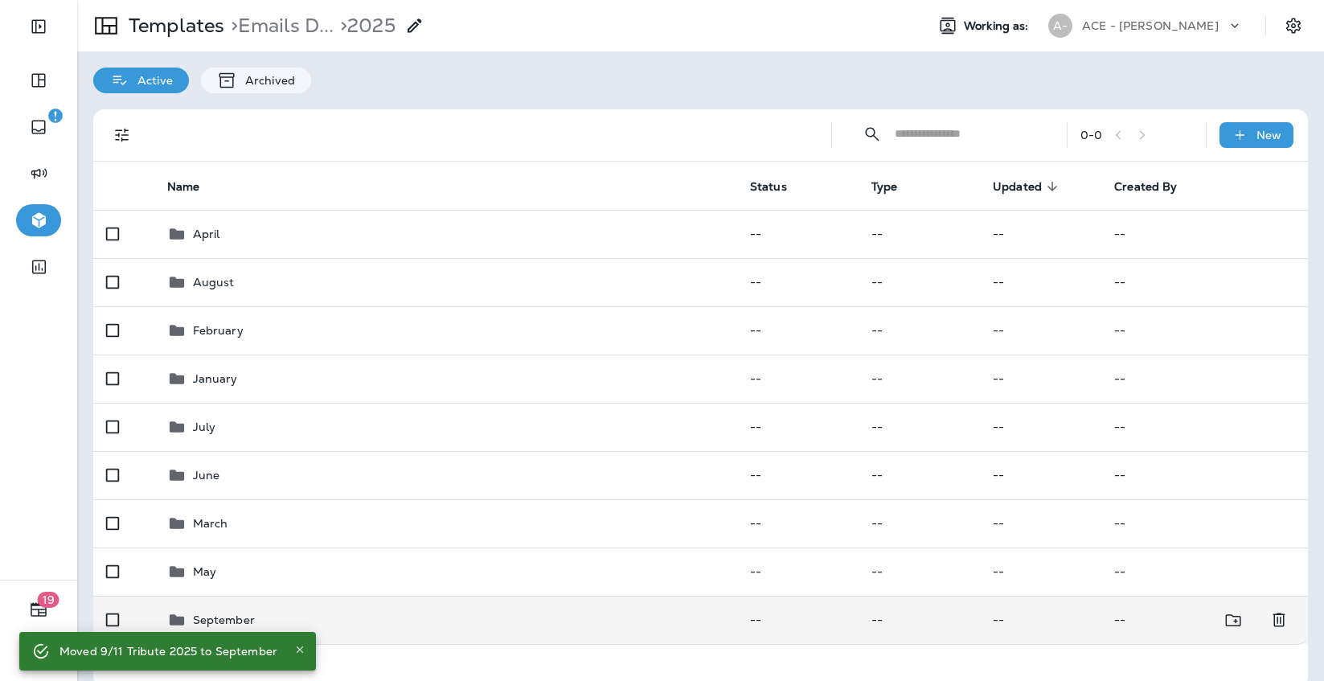
click at [262, 615] on div "September" at bounding box center [445, 619] width 557 height 19
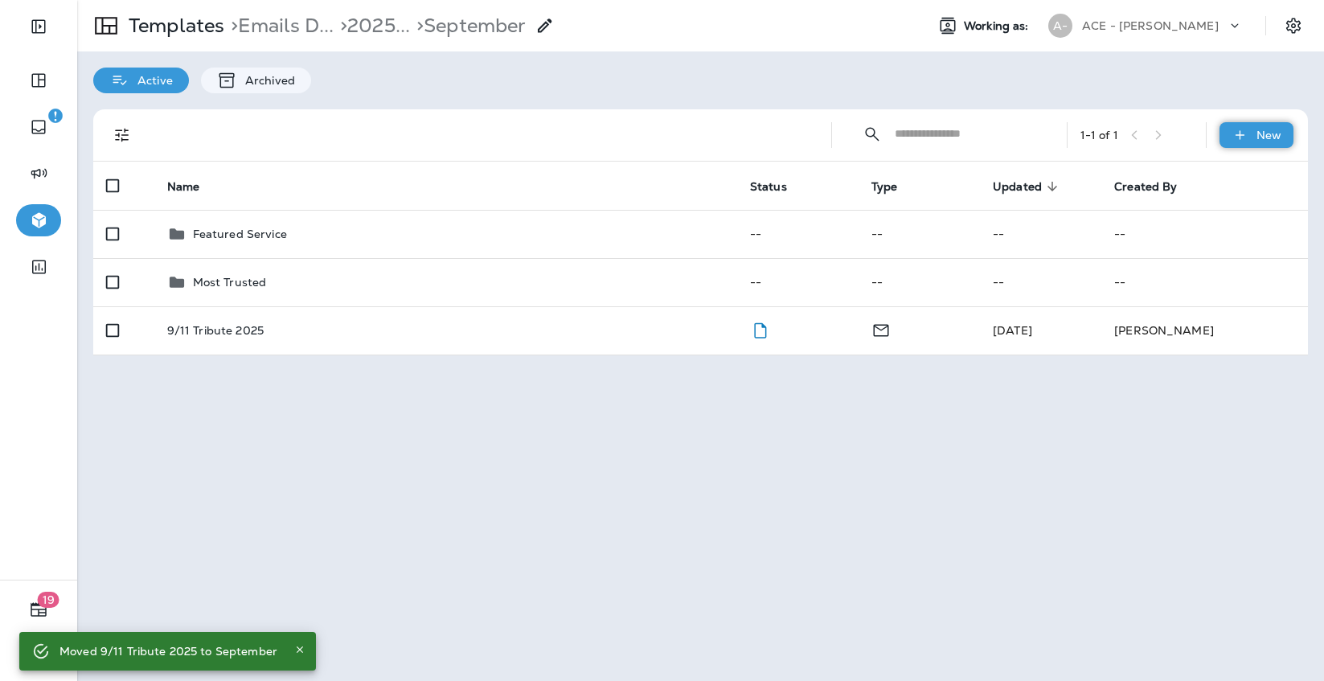
click at [1239, 136] on icon at bounding box center [1239, 134] width 9 height 9
click at [1206, 174] on icon at bounding box center [1200, 176] width 20 height 19
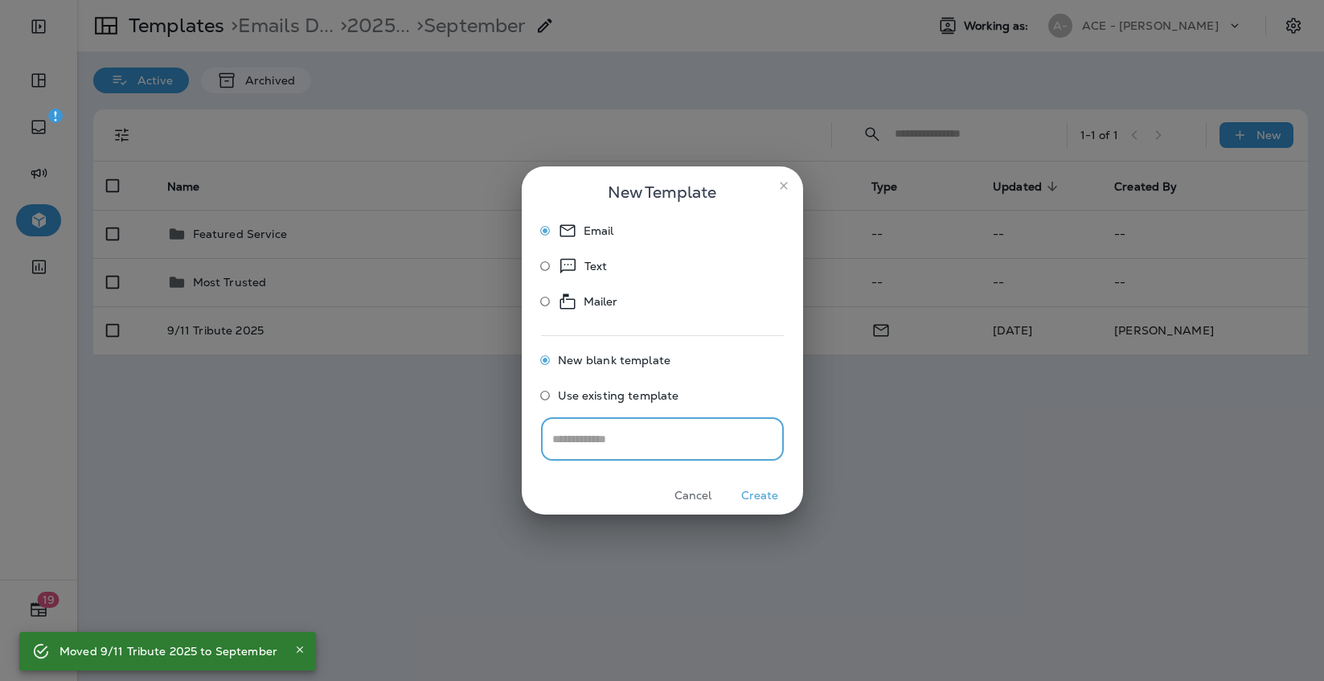
click at [786, 185] on icon "close" at bounding box center [783, 185] width 13 height 13
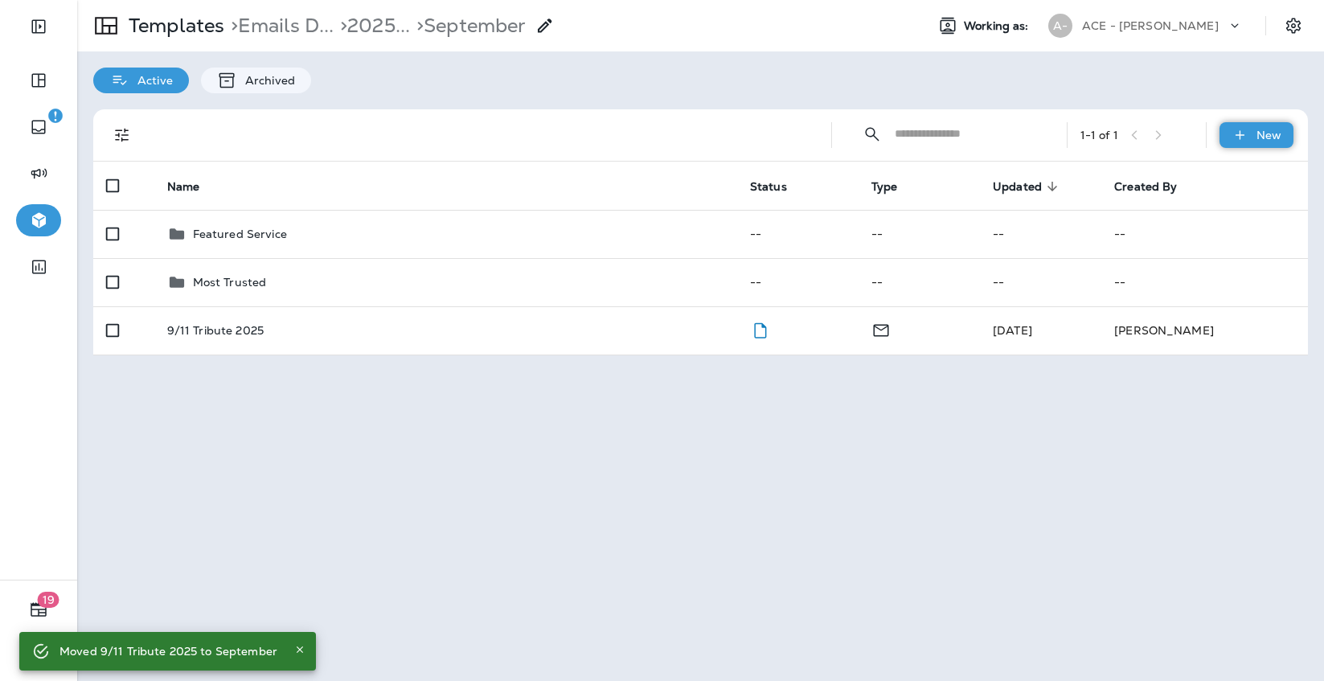
click at [1285, 129] on div "New" at bounding box center [1256, 135] width 74 height 26
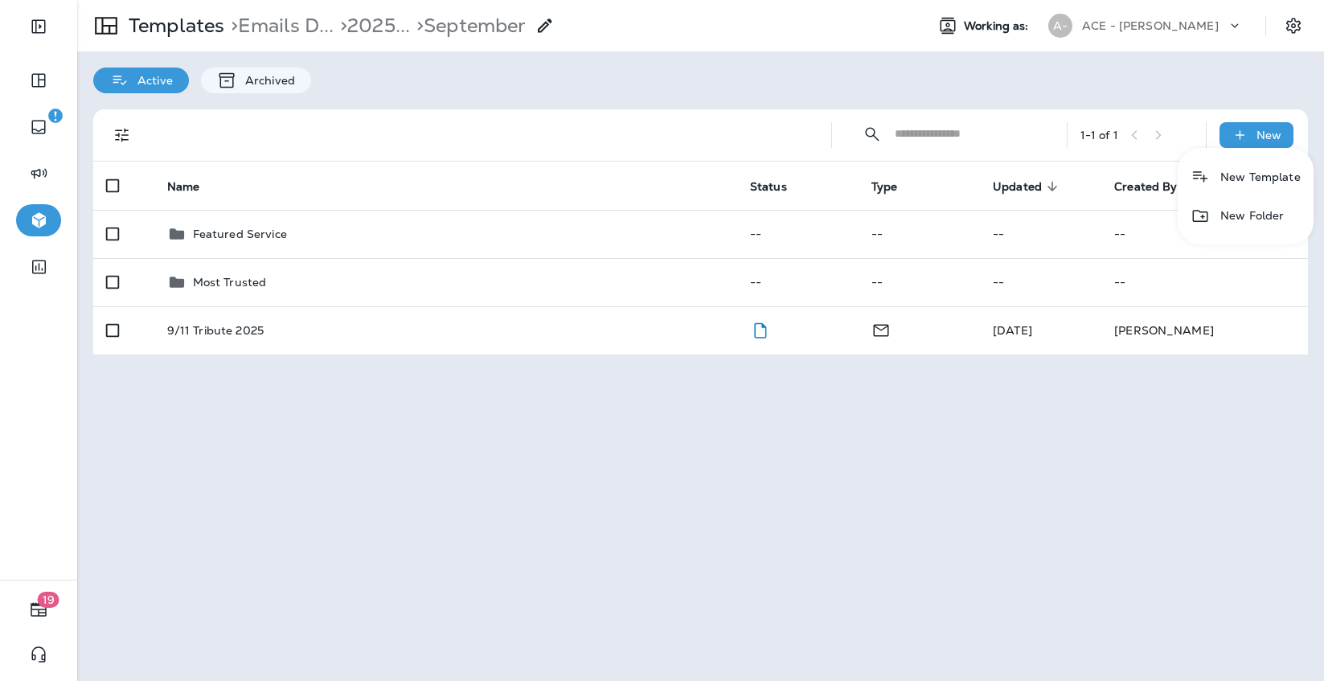
click at [1227, 222] on li "New Folder" at bounding box center [1246, 215] width 136 height 39
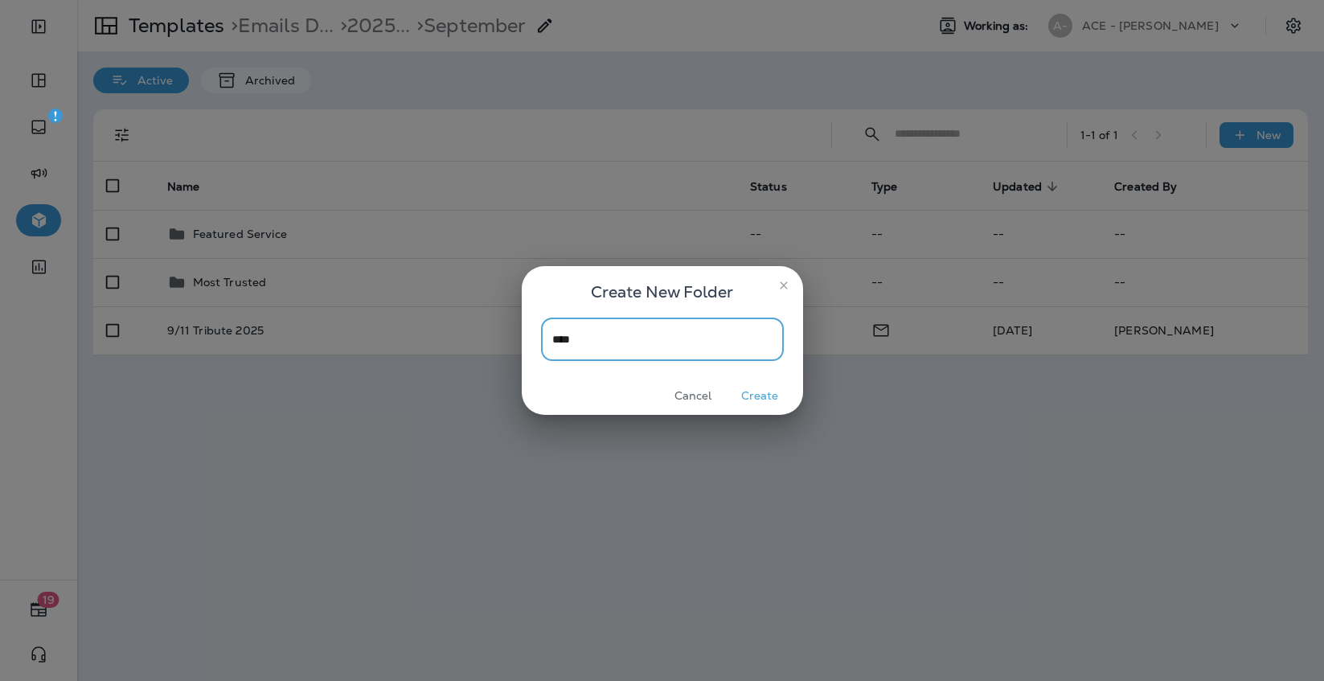
type input "****"
click at [763, 395] on button "Create" at bounding box center [760, 395] width 60 height 25
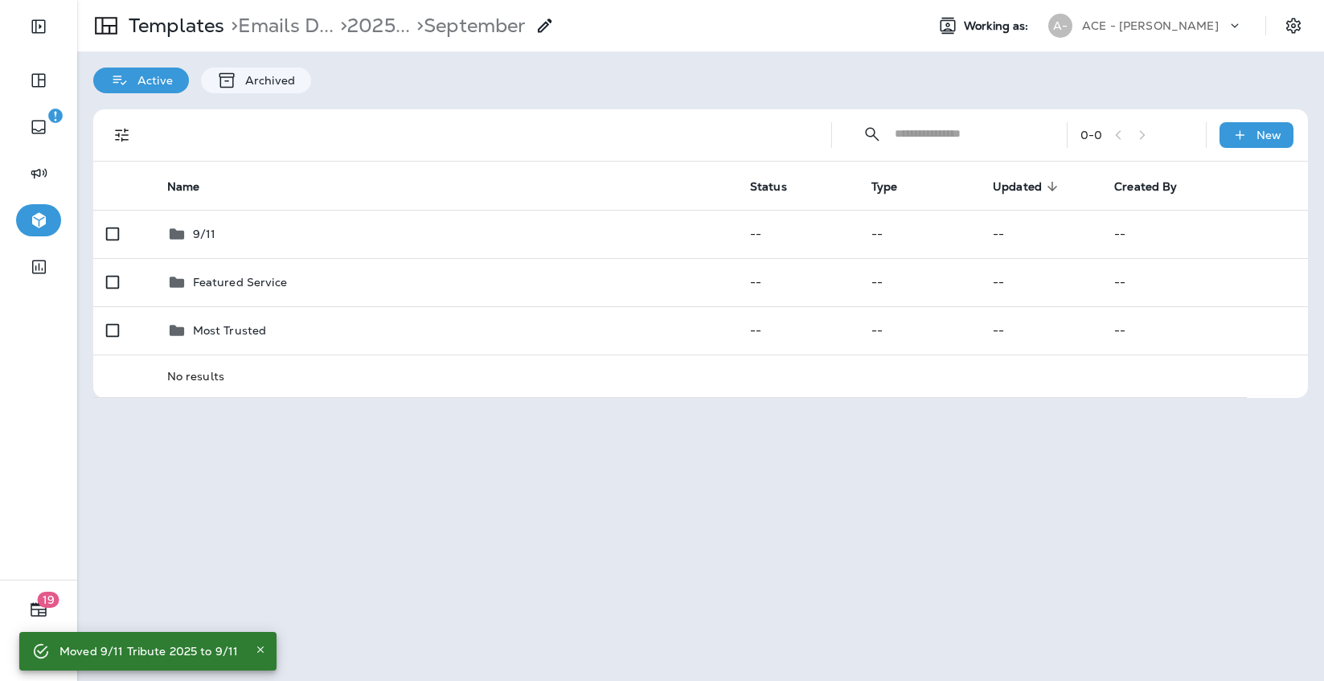
click at [365, 477] on div "Templates > Emails D... > 2025... > September Working as: A- ACE - Jiffy Lube A…" at bounding box center [700, 340] width 1247 height 681
